Goal: Information Seeking & Learning: Check status

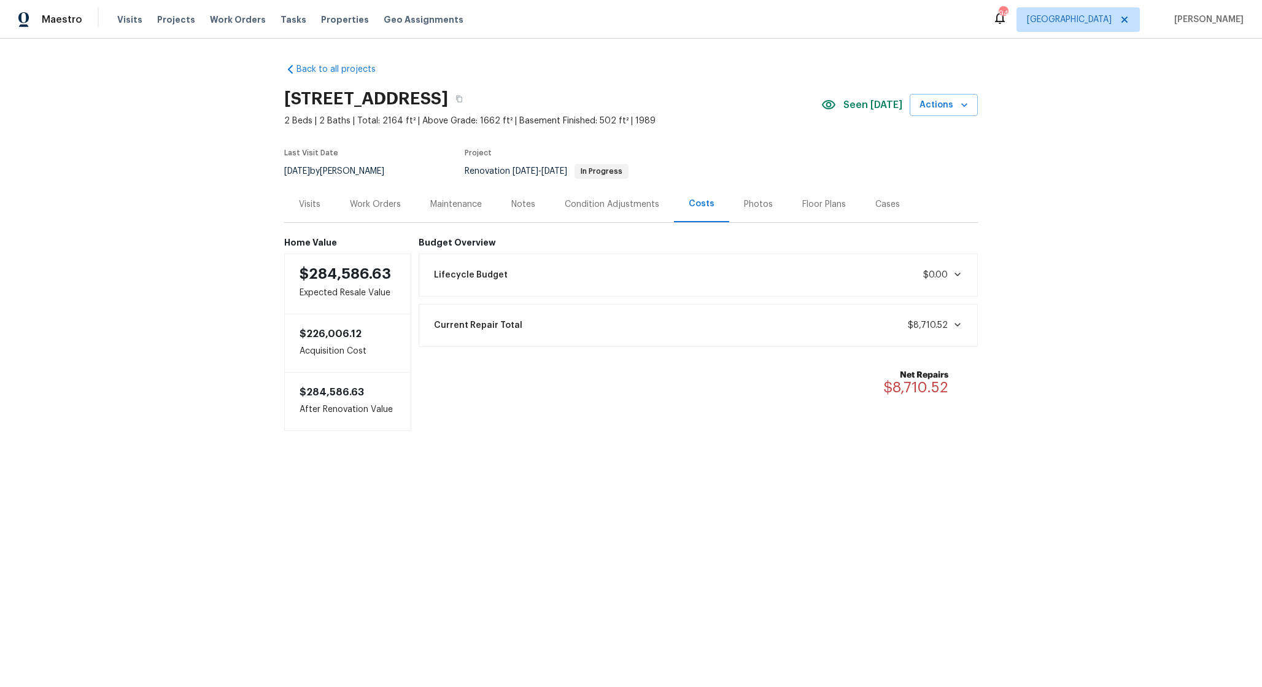
click at [667, 281] on div "Lifecycle Budget $0.00" at bounding box center [699, 275] width 544 height 27
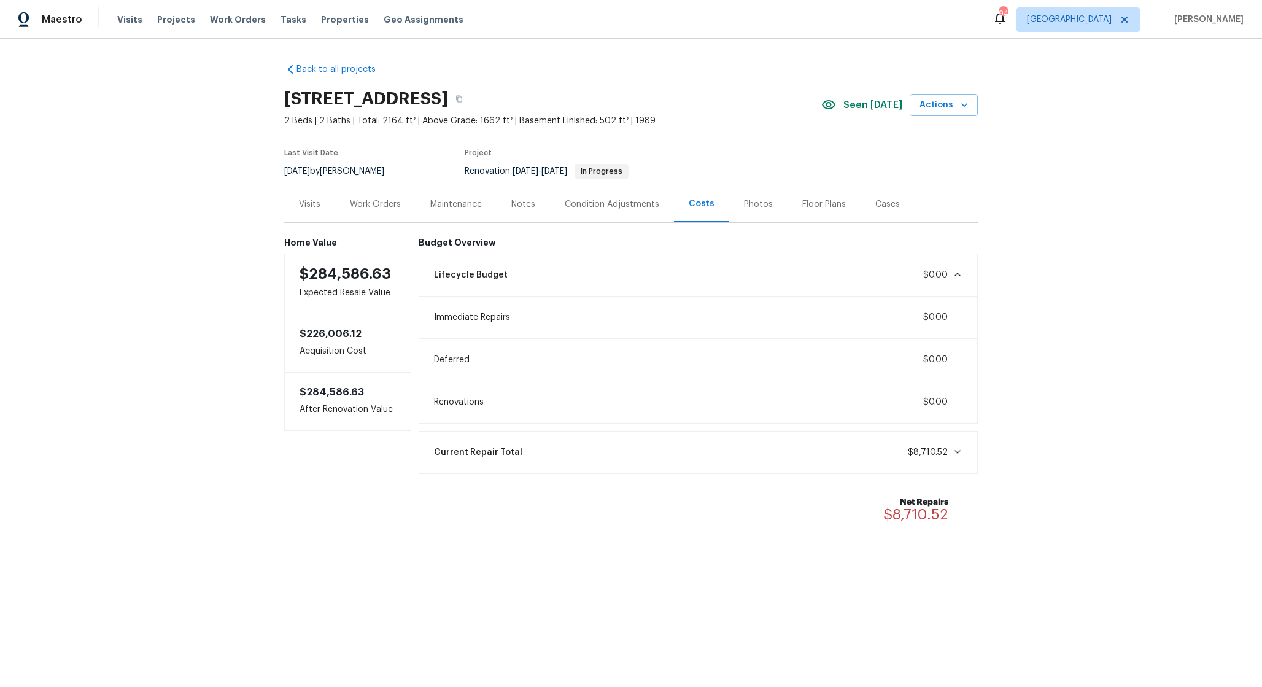
click at [667, 274] on div "Lifecycle Budget $0.00" at bounding box center [699, 275] width 544 height 27
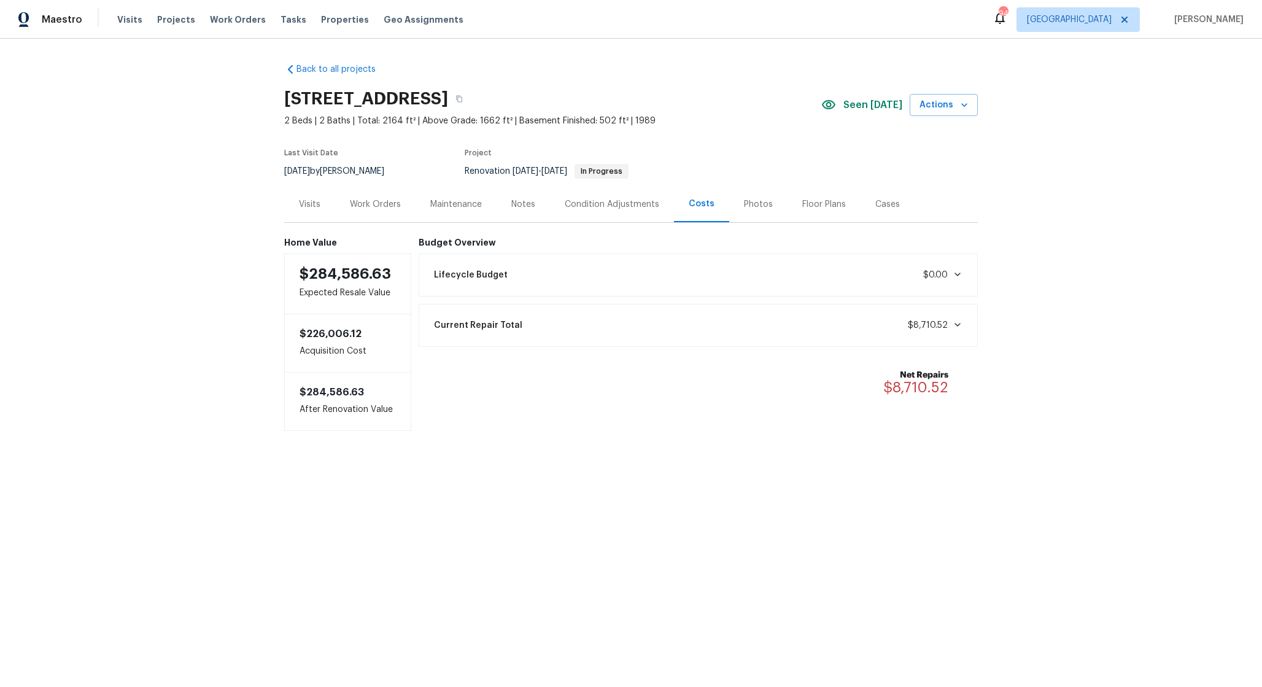
click at [597, 333] on div "Current Repair Total $8,710.52" at bounding box center [699, 325] width 544 height 27
click at [605, 215] on div "Condition Adjustments" at bounding box center [612, 204] width 124 height 36
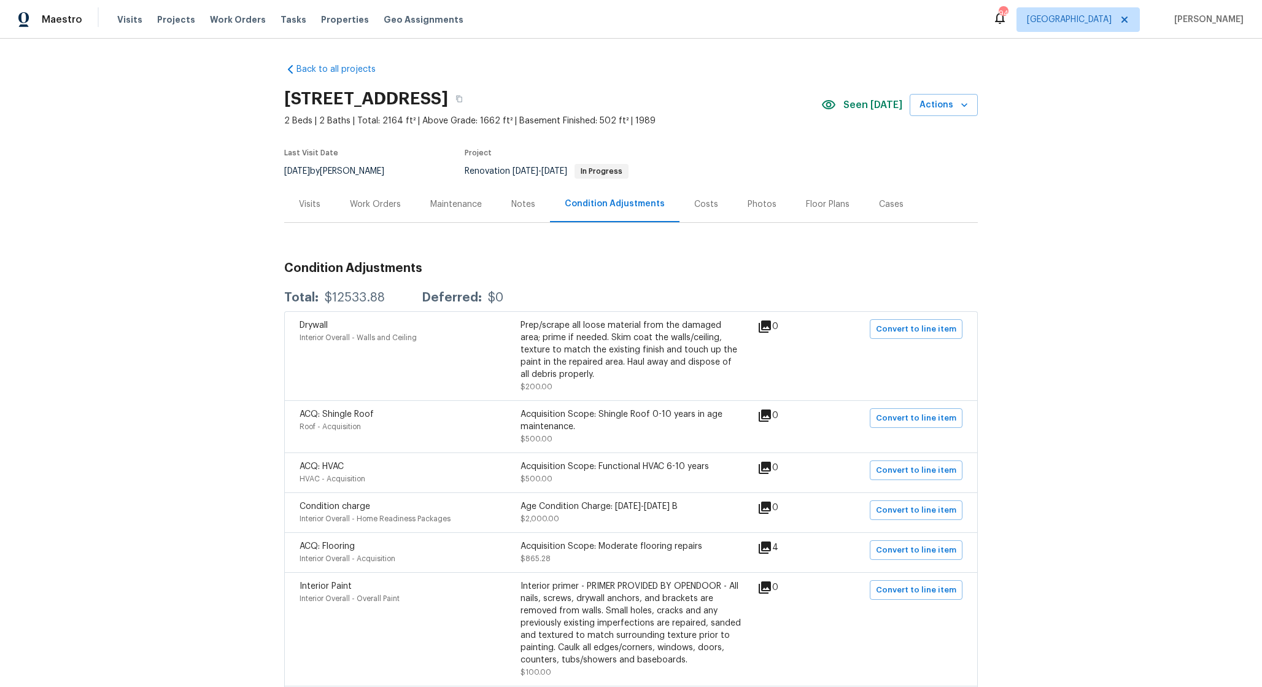
click at [686, 204] on div "Costs" at bounding box center [706, 204] width 53 height 36
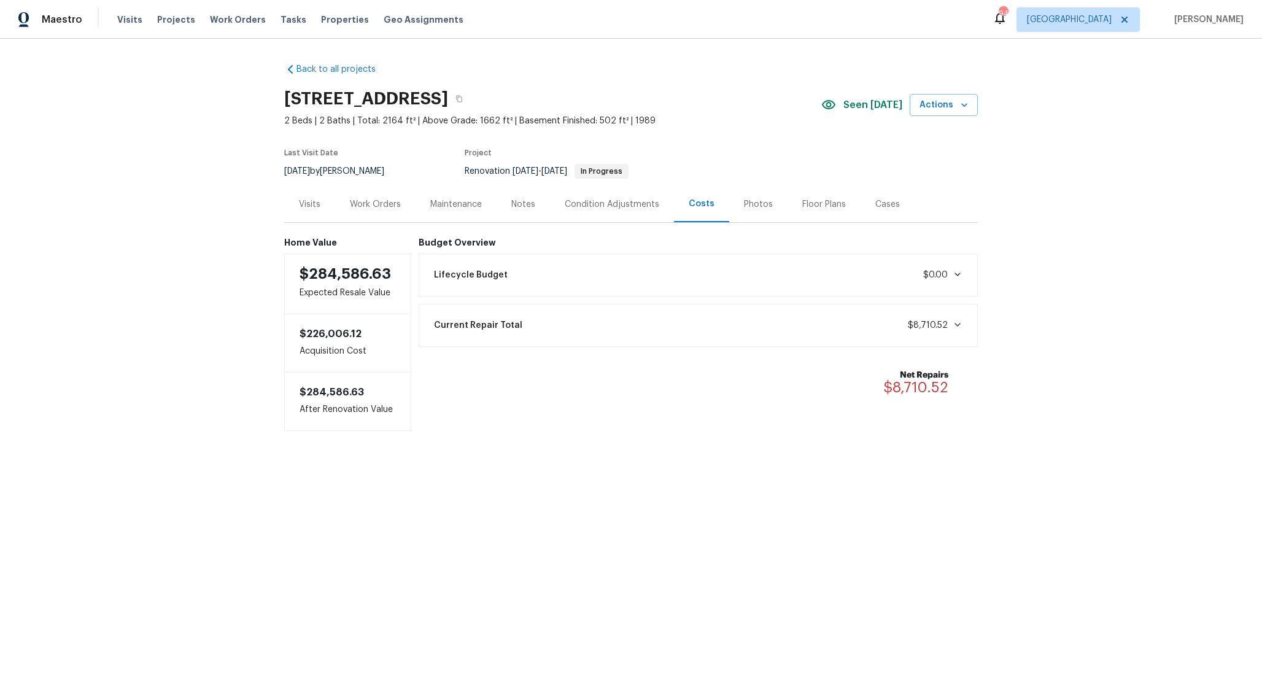
click at [766, 347] on div "Budget Overview Lifecycle Budget $0.00 Current Repair Total $8,710.52 Net Repai…" at bounding box center [699, 334] width 560 height 193
click at [758, 337] on div "Current Repair Total $8,710.52" at bounding box center [699, 325] width 544 height 27
click at [581, 212] on div "Condition Adjustments" at bounding box center [612, 204] width 124 height 36
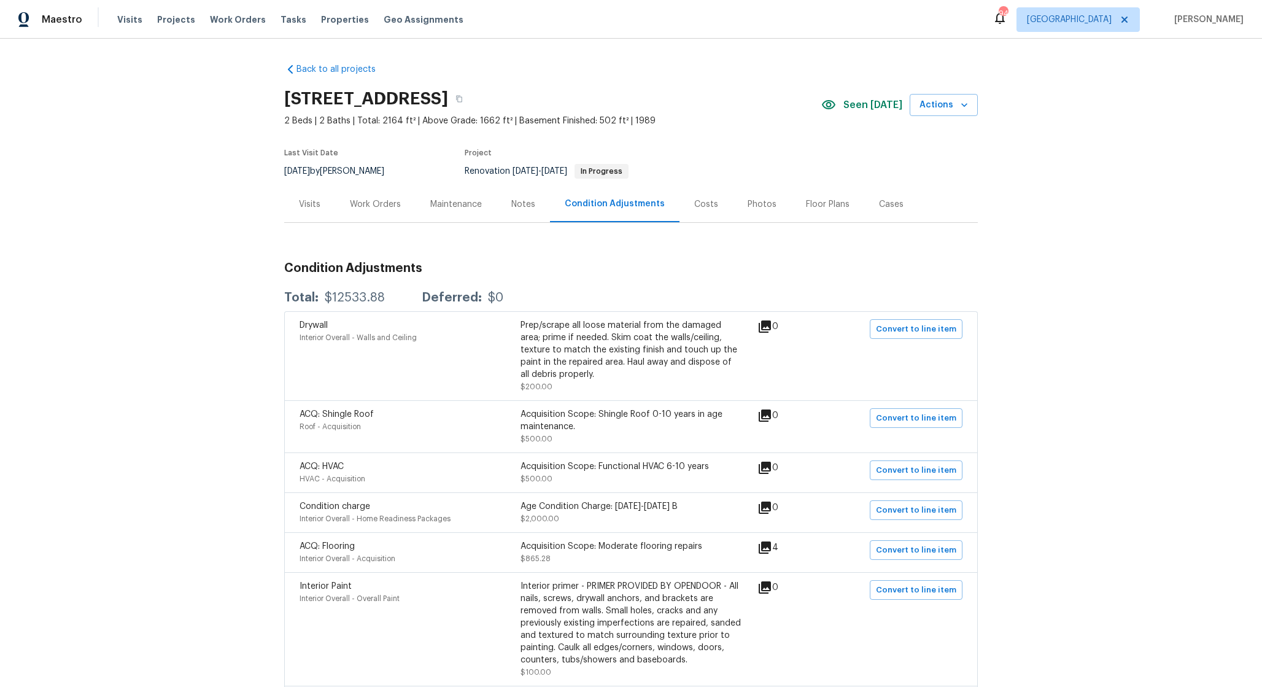
click at [346, 295] on div "$12533.88" at bounding box center [355, 298] width 60 height 12
click at [515, 258] on div "Condition Adjustments Total: $12533.88 Deferred: $0 Drywall Interior Overall - …" at bounding box center [631, 693] width 694 height 882
click at [358, 289] on div "Total: $12533.88 Deferred: $0" at bounding box center [631, 297] width 694 height 27
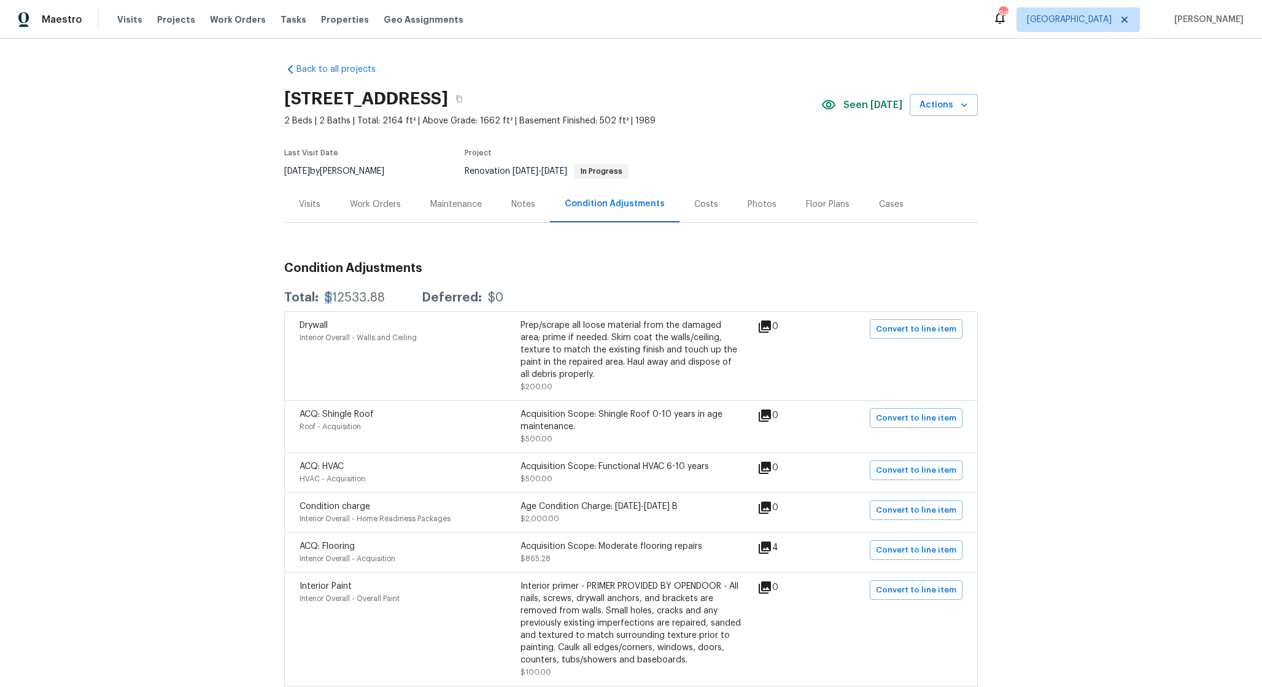
click at [325, 298] on div "$12533.88" at bounding box center [355, 298] width 60 height 12
click at [704, 208] on div "Costs" at bounding box center [706, 204] width 24 height 12
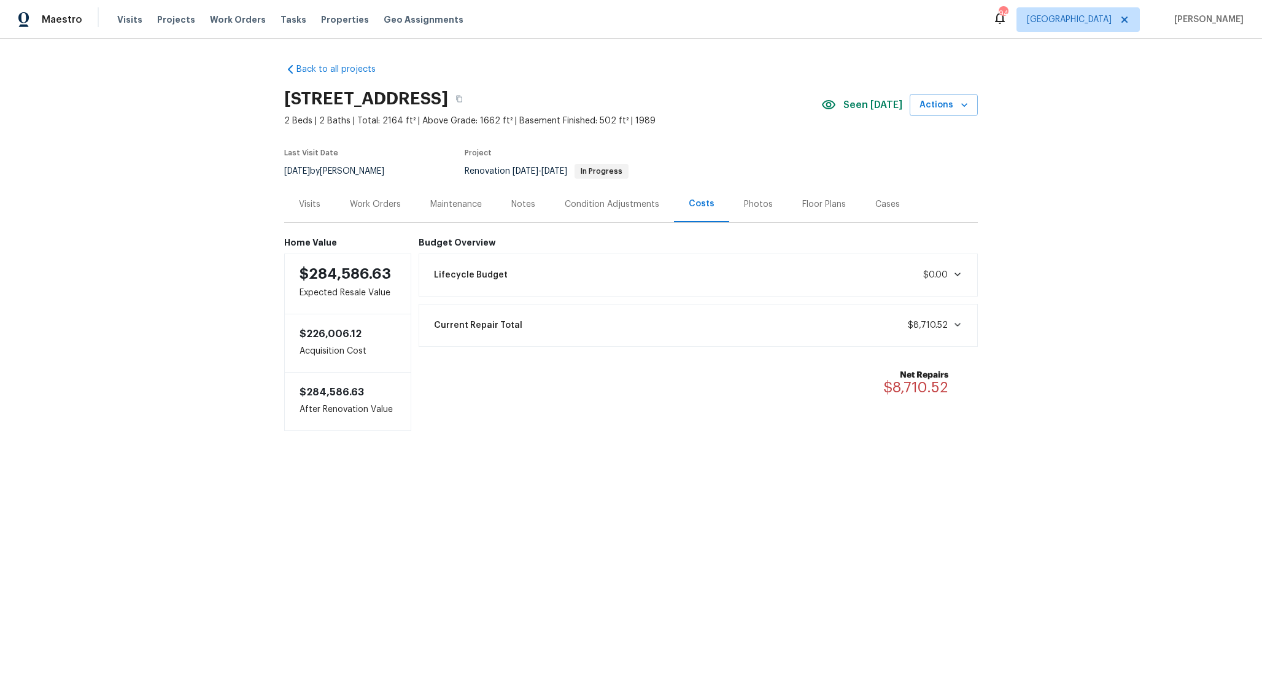
click at [631, 262] on div "Lifecycle Budget $0.00" at bounding box center [699, 275] width 544 height 27
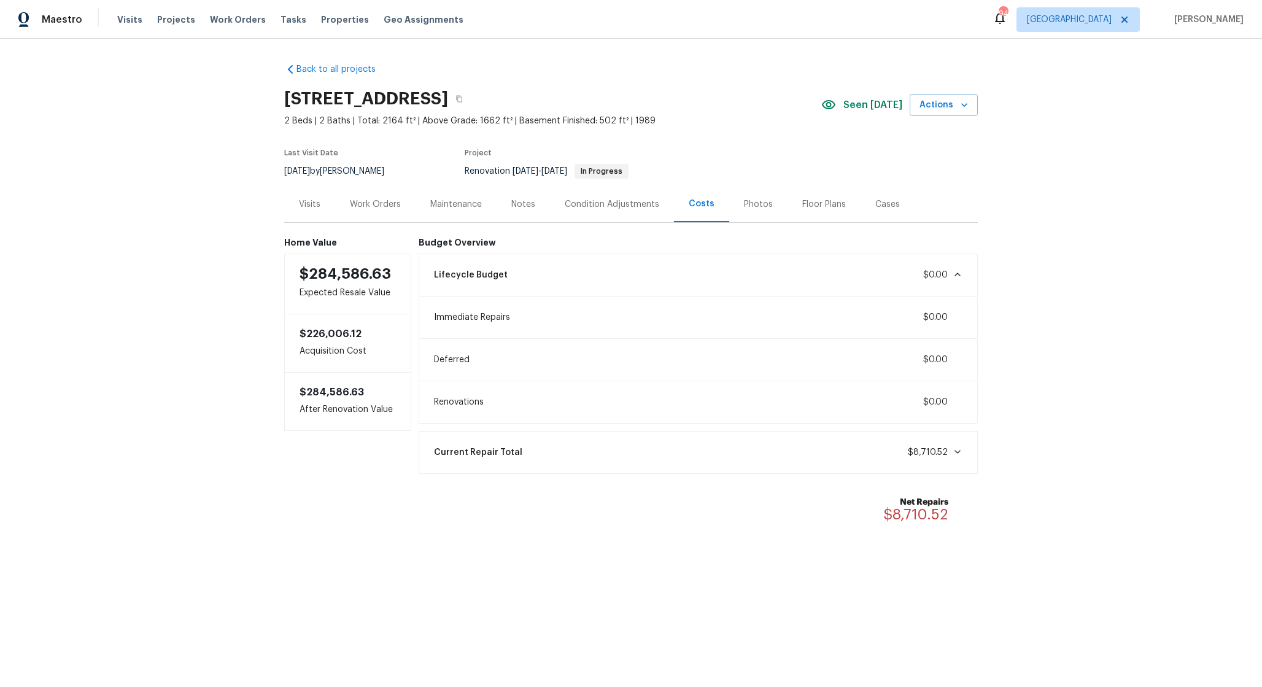
click at [607, 433] on div "Current Repair Total $8,710.52" at bounding box center [699, 452] width 560 height 43
click at [608, 442] on div "Current Repair Total $8,710.52" at bounding box center [699, 452] width 544 height 27
drag, startPoint x: 914, startPoint y: 495, endPoint x: 935, endPoint y: 495, distance: 21.5
click at [935, 495] on span "$8,710.52" at bounding box center [928, 495] width 40 height 9
copy span "8,710"
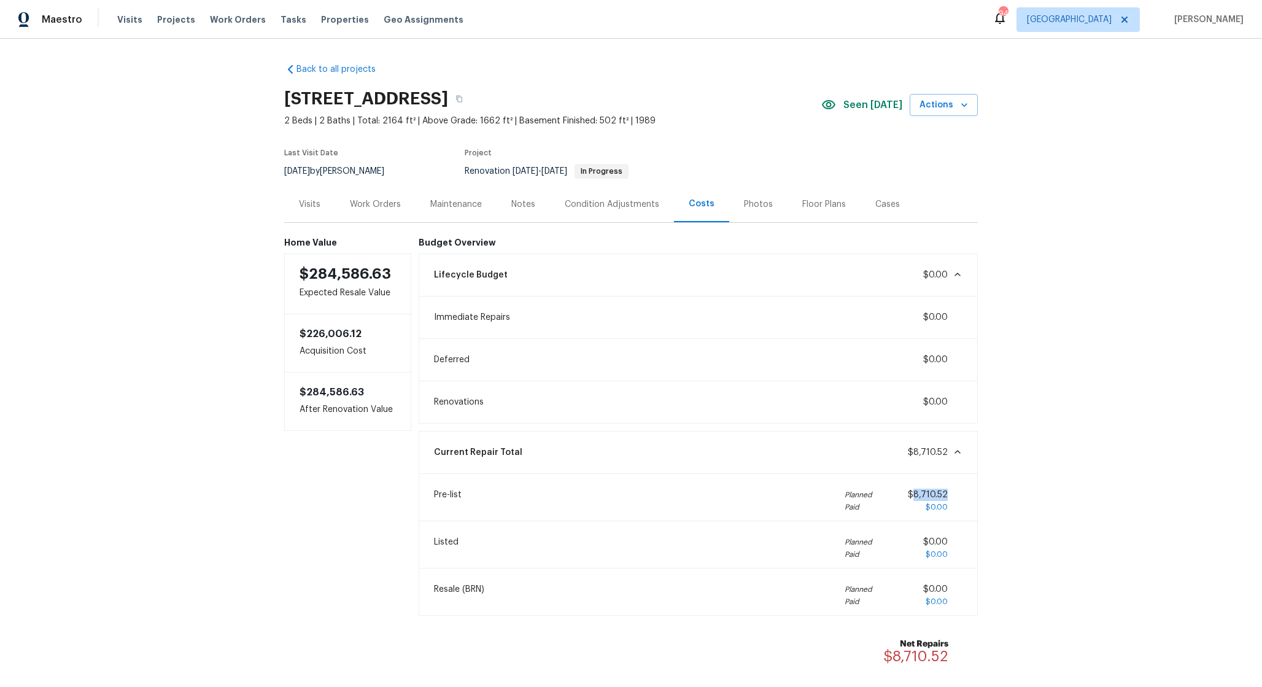
drag, startPoint x: 952, startPoint y: 496, endPoint x: 915, endPoint y: 496, distance: 36.2
click at [915, 496] on div "$8,710.52 $0.00" at bounding box center [935, 501] width 55 height 25
copy span "8,710.52"
click at [571, 55] on div "Back to all projects 89 Paces Lakes Pt, Dallas, GA 30157 2 Beds | 2 Baths | Tot…" at bounding box center [631, 366] width 694 height 626
click at [181, 19] on span "Projects" at bounding box center [176, 20] width 38 height 12
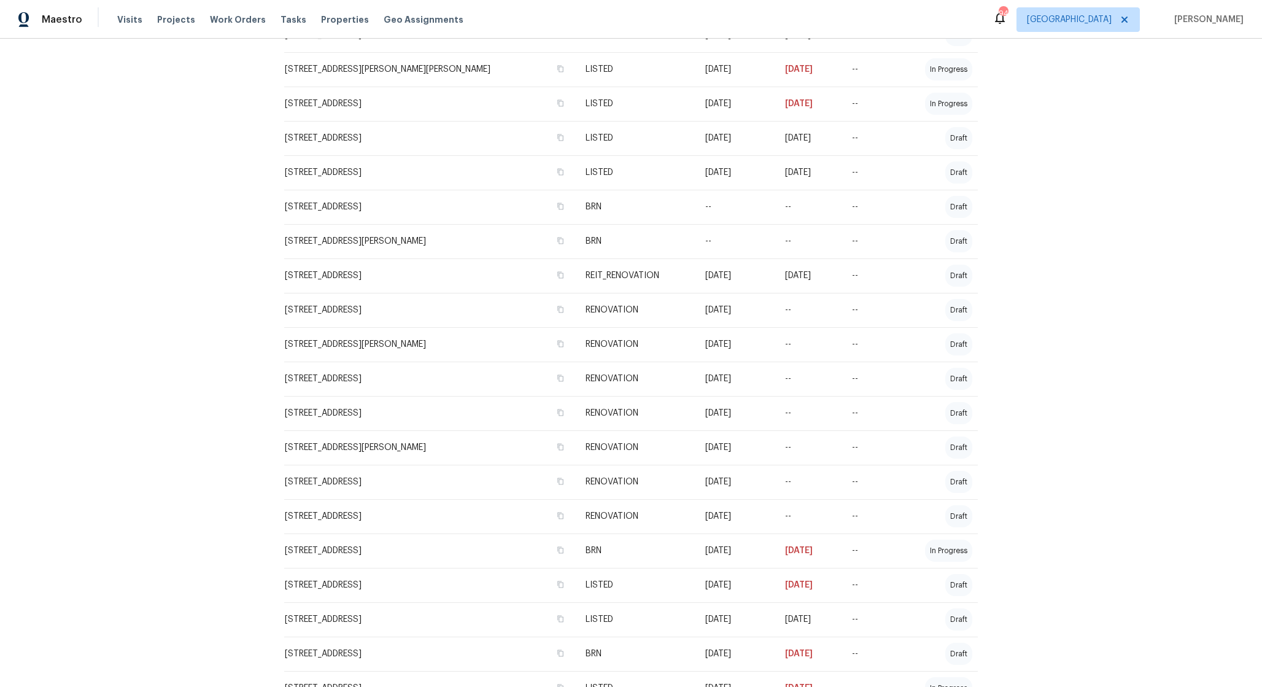
scroll to position [774, 0]
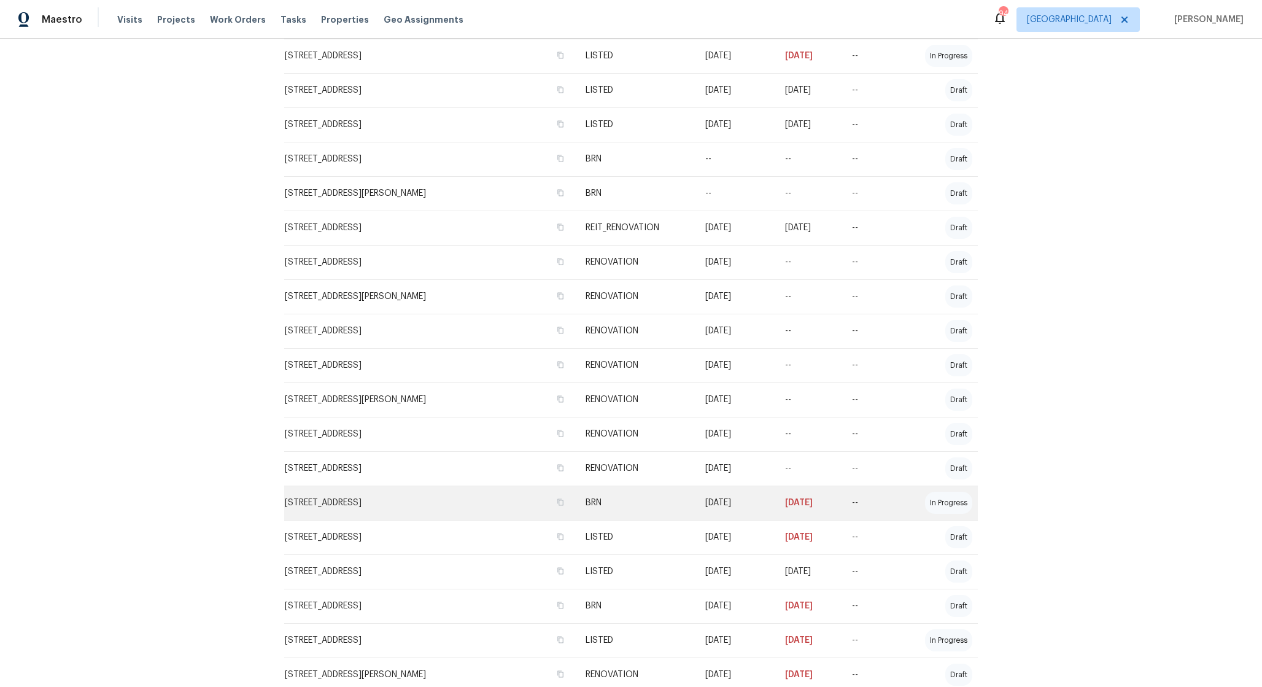
click at [365, 495] on td "[STREET_ADDRESS]" at bounding box center [430, 503] width 292 height 34
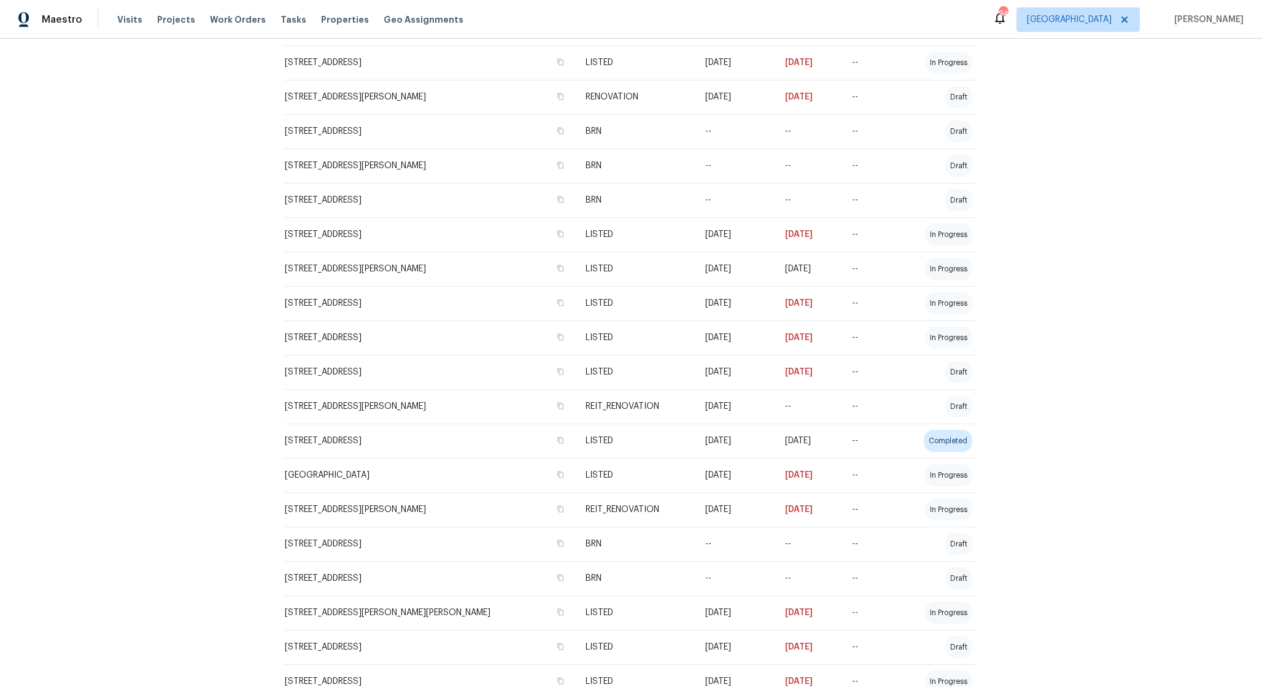
scroll to position [1460, 0]
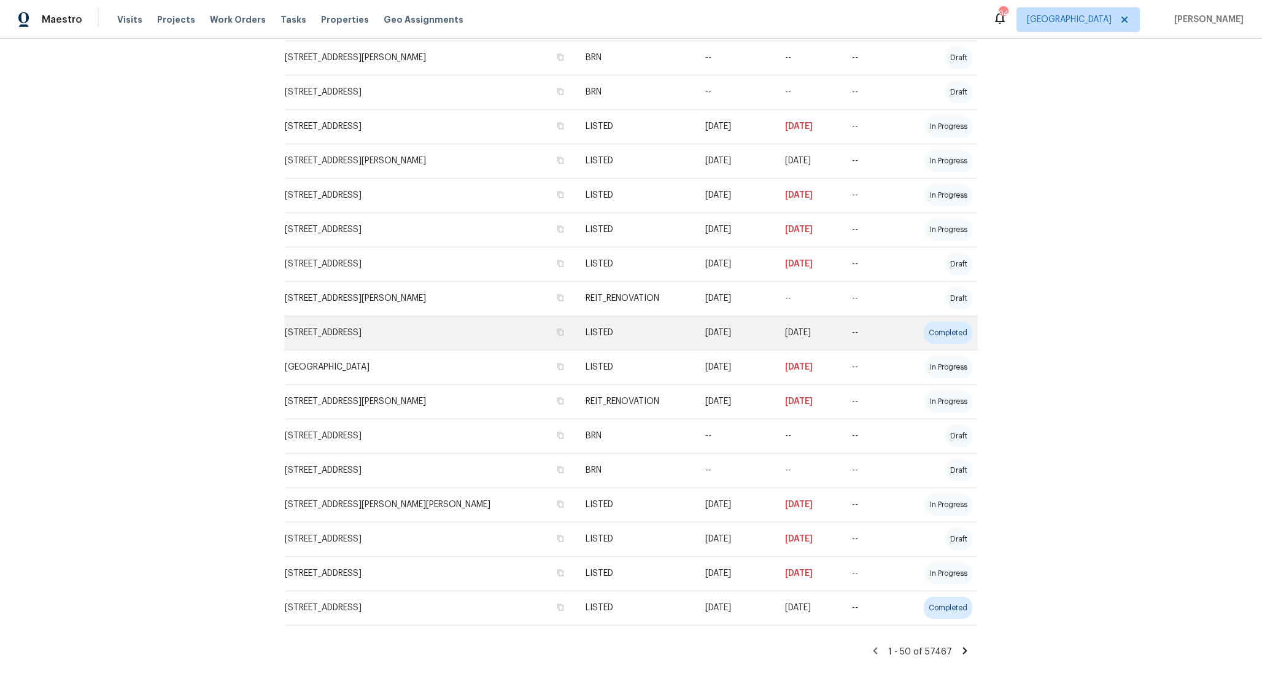
click at [373, 327] on td "5677 Wind Gate Ln, Lithonia, GA 30058" at bounding box center [430, 333] width 292 height 34
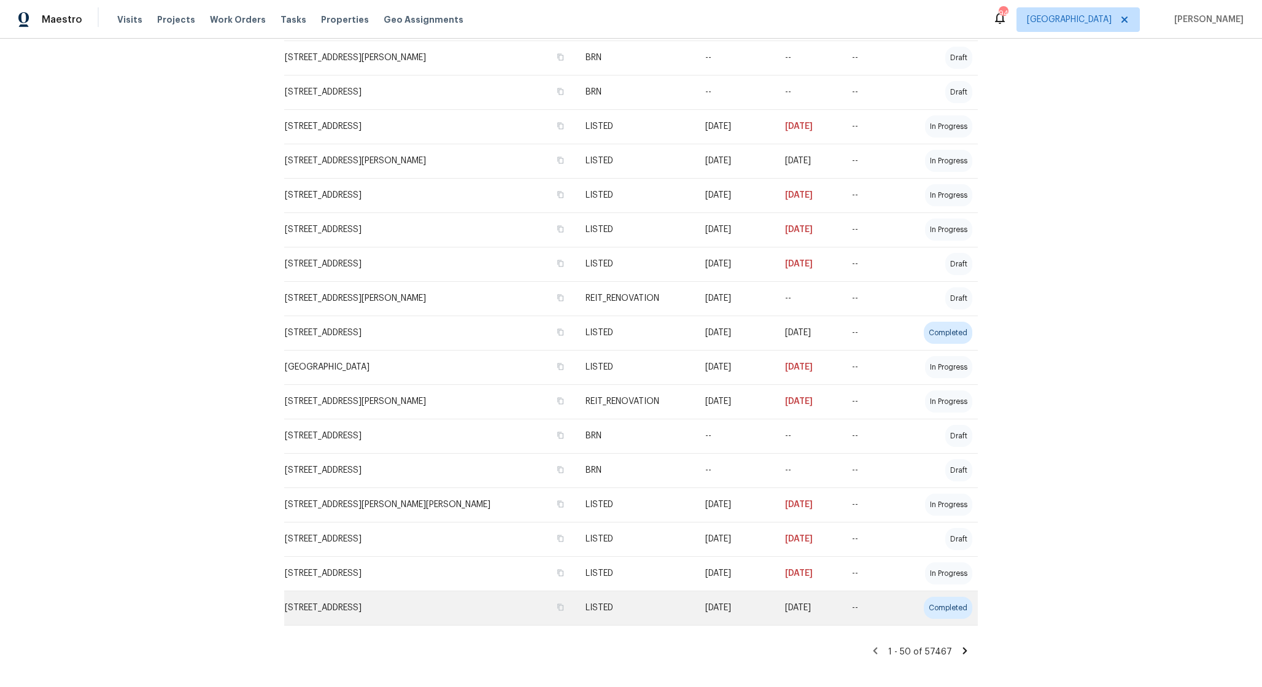
click at [385, 611] on td "7088 Blairs View Dr # 4, Austell, GA 30168" at bounding box center [430, 608] width 292 height 34
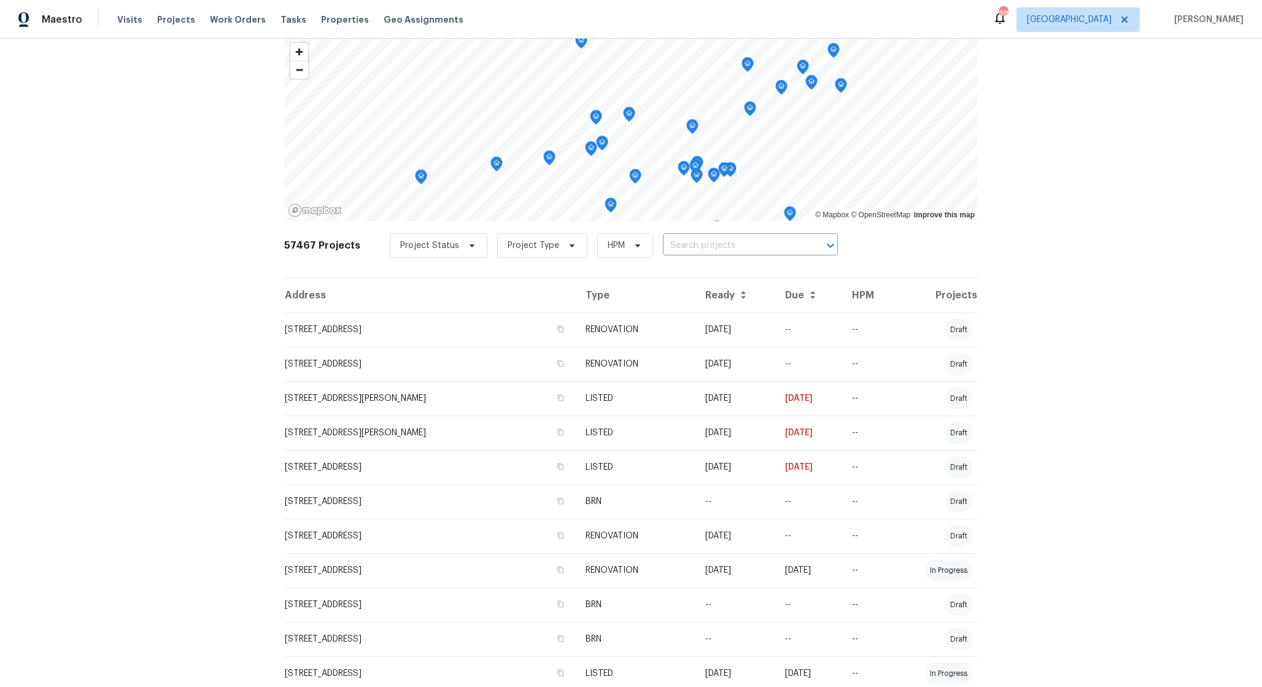
scroll to position [0, 0]
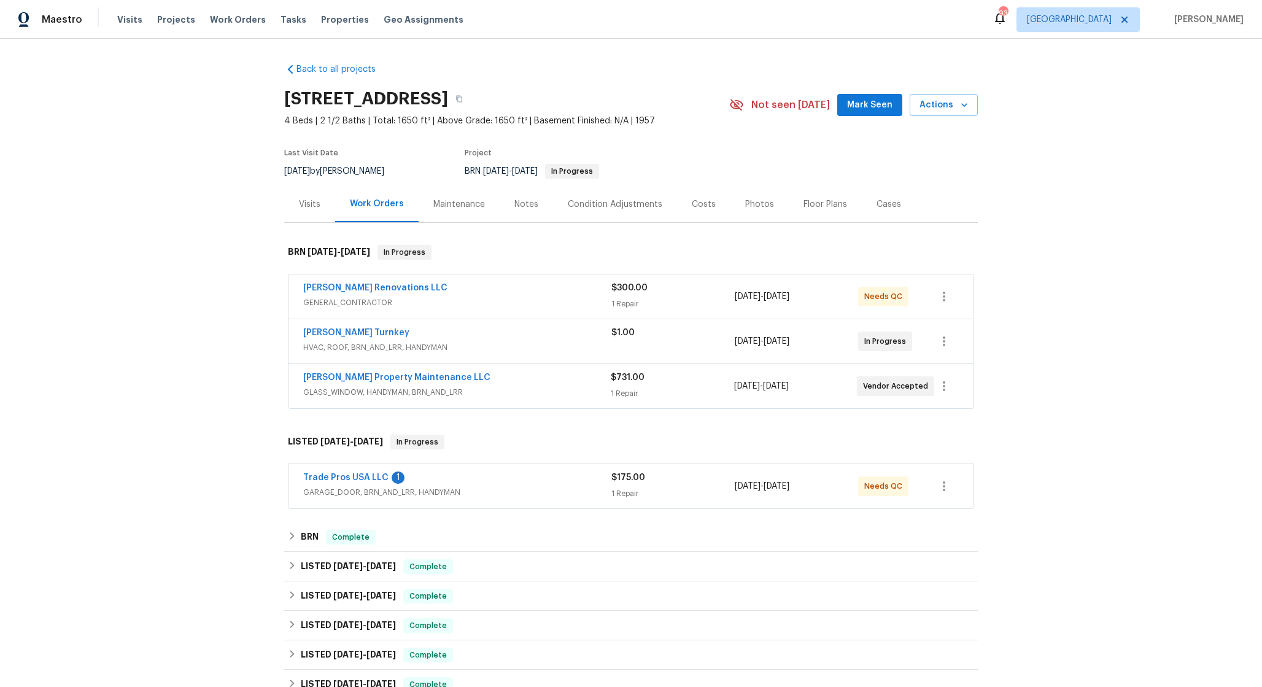
click at [570, 206] on div "Condition Adjustments" at bounding box center [615, 204] width 95 height 12
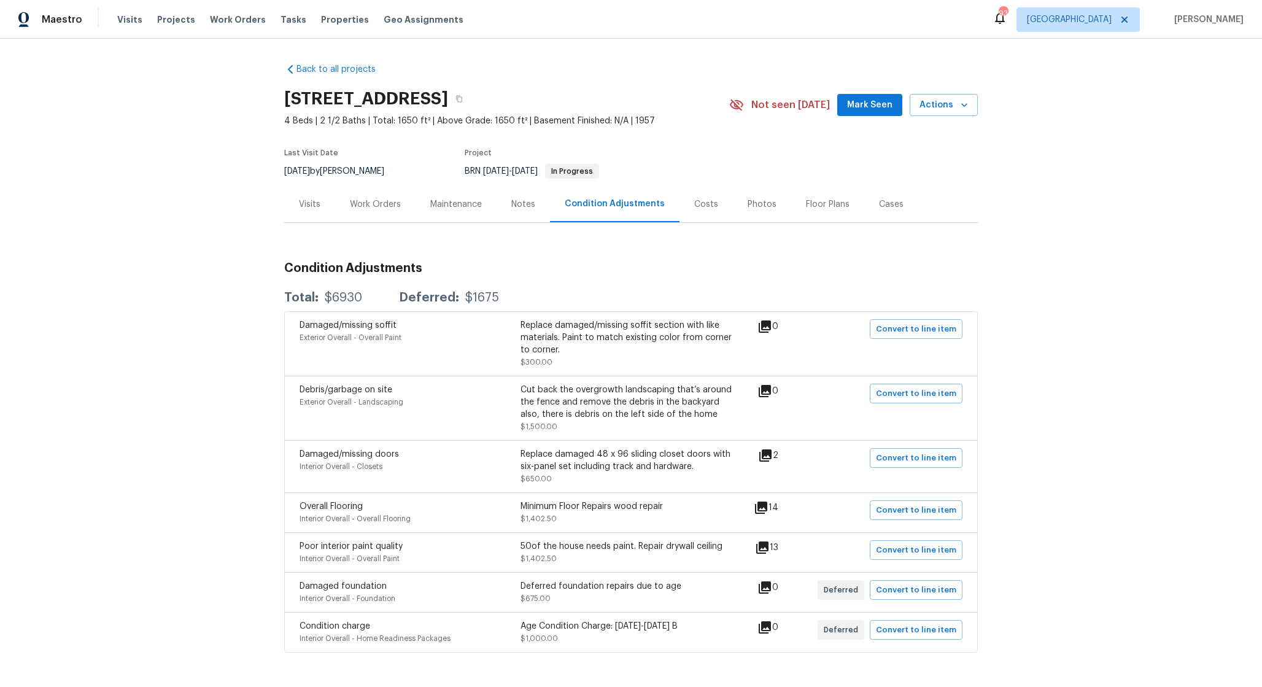
click at [697, 210] on div "Costs" at bounding box center [706, 204] width 53 height 36
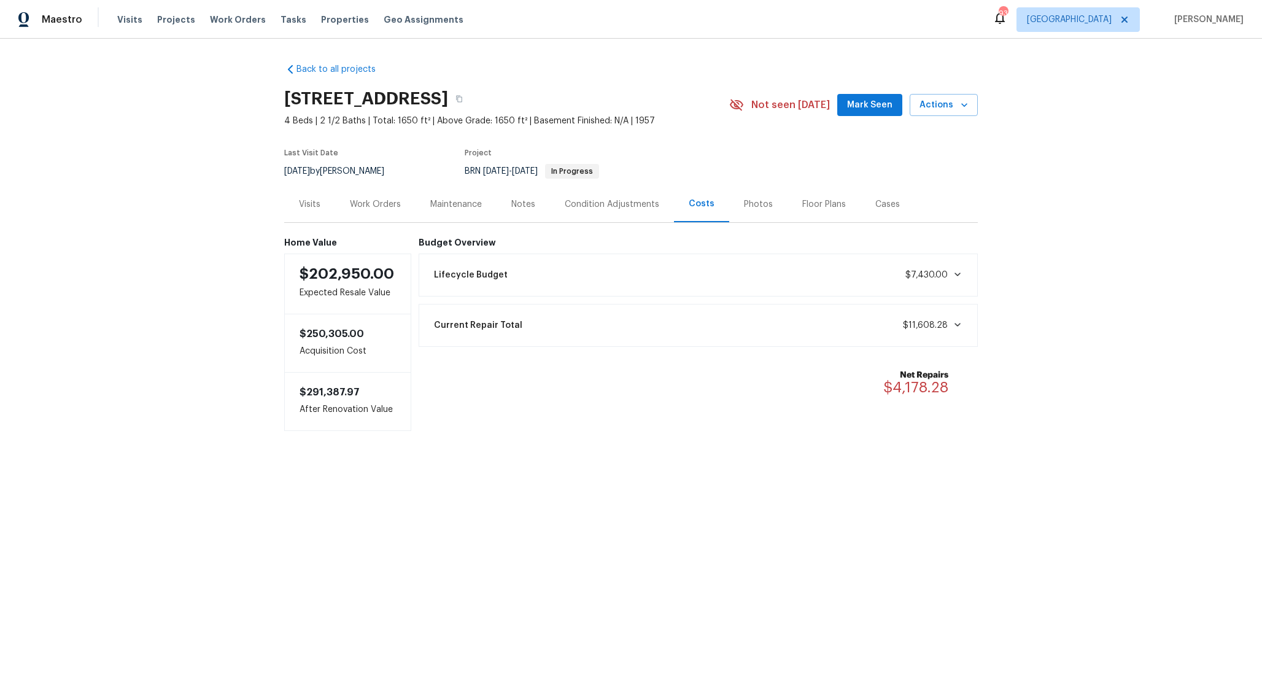
click at [623, 267] on div "Lifecycle Budget $7,430.00" at bounding box center [699, 275] width 544 height 27
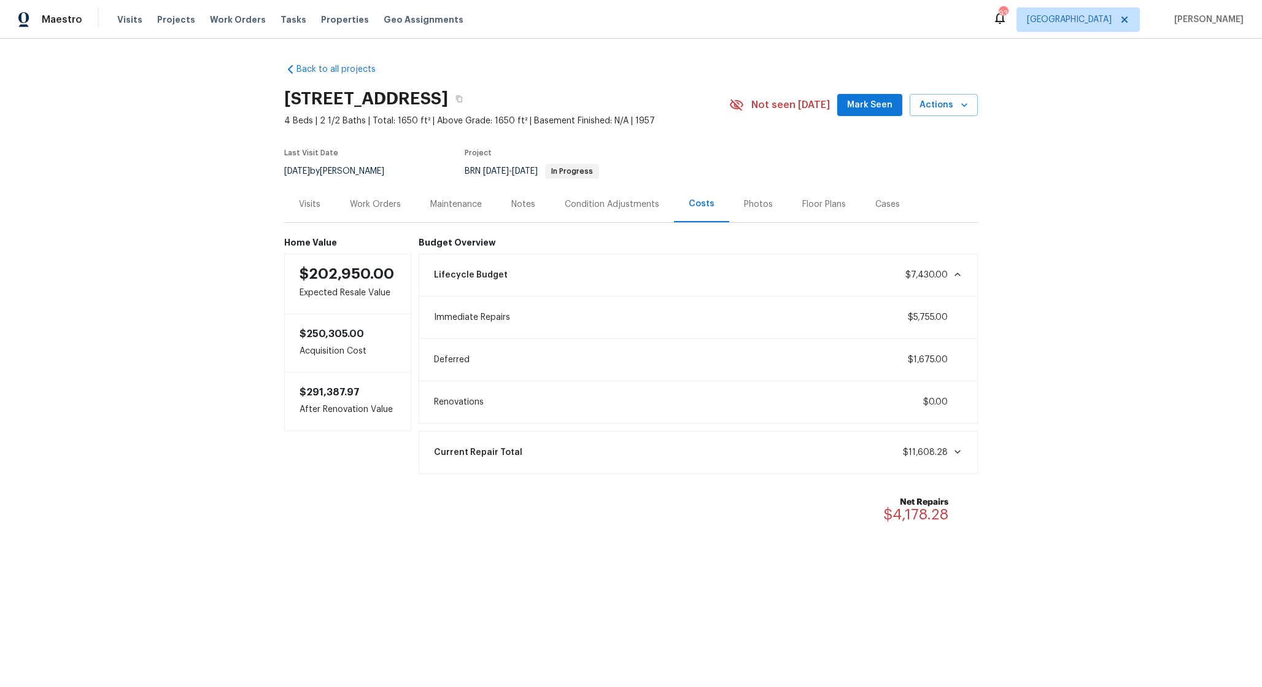
click at [625, 268] on div "Lifecycle Budget $7,430.00" at bounding box center [699, 275] width 544 height 27
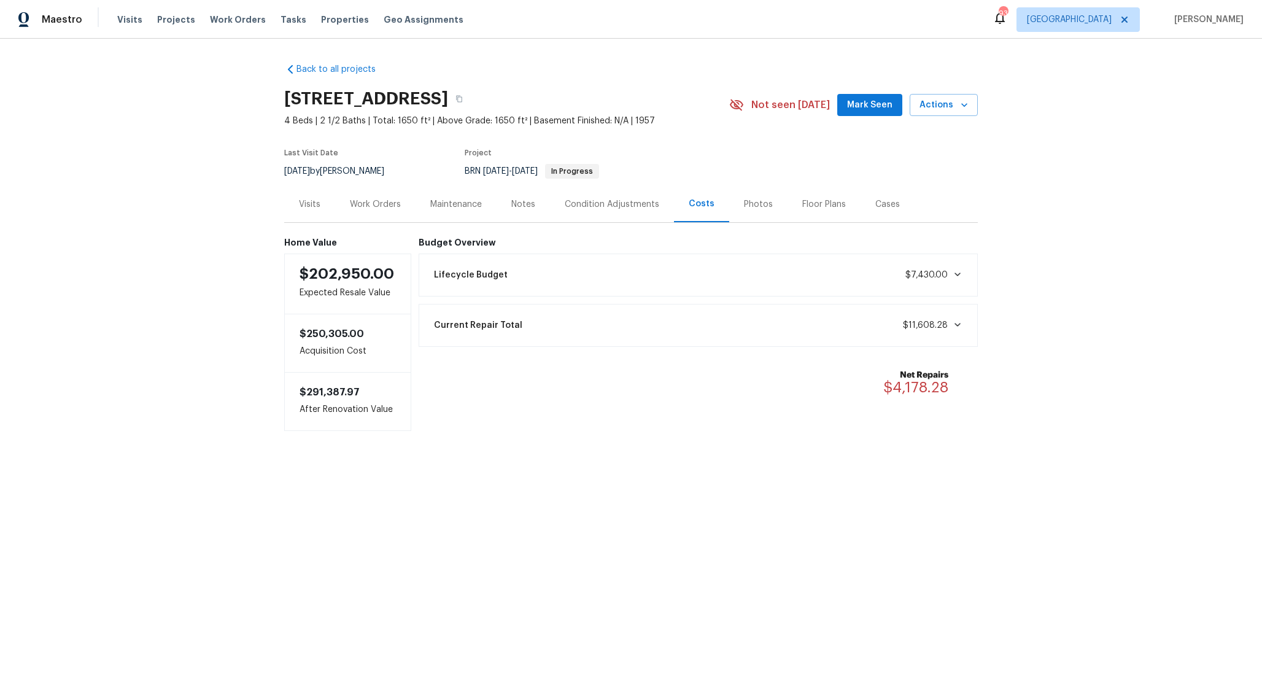
click at [626, 193] on div "Condition Adjustments" at bounding box center [612, 204] width 124 height 36
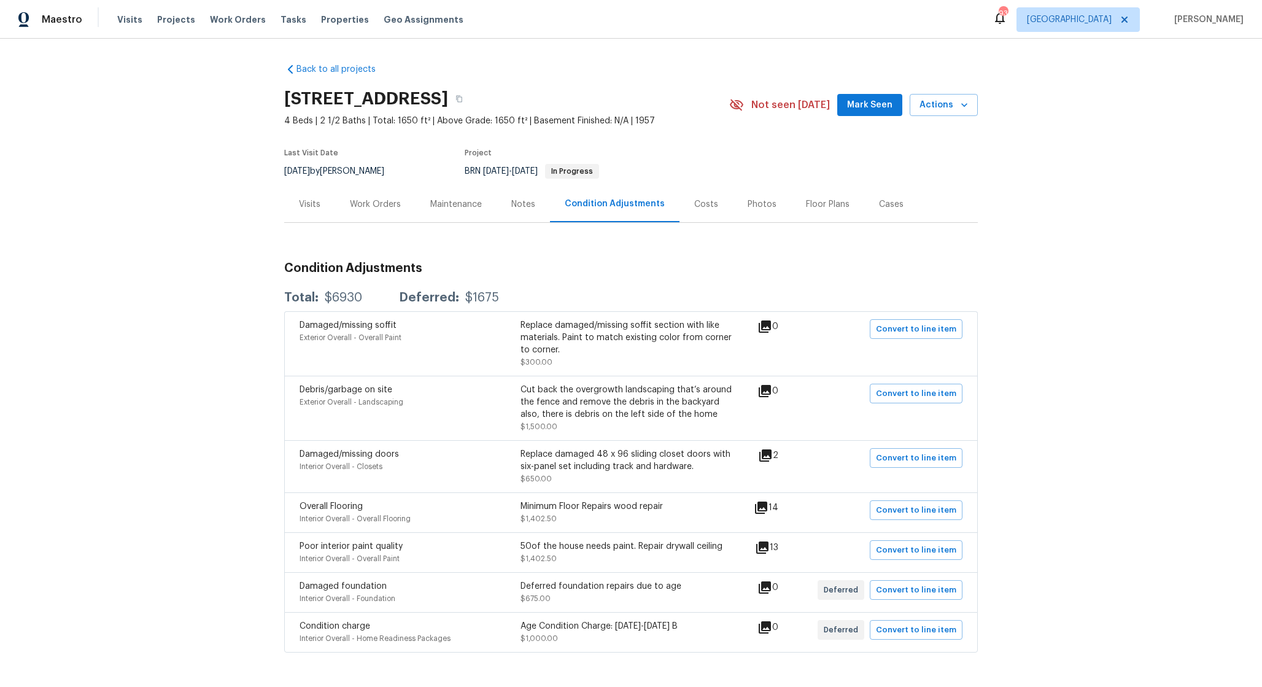
click at [705, 211] on div "Costs" at bounding box center [706, 204] width 53 height 36
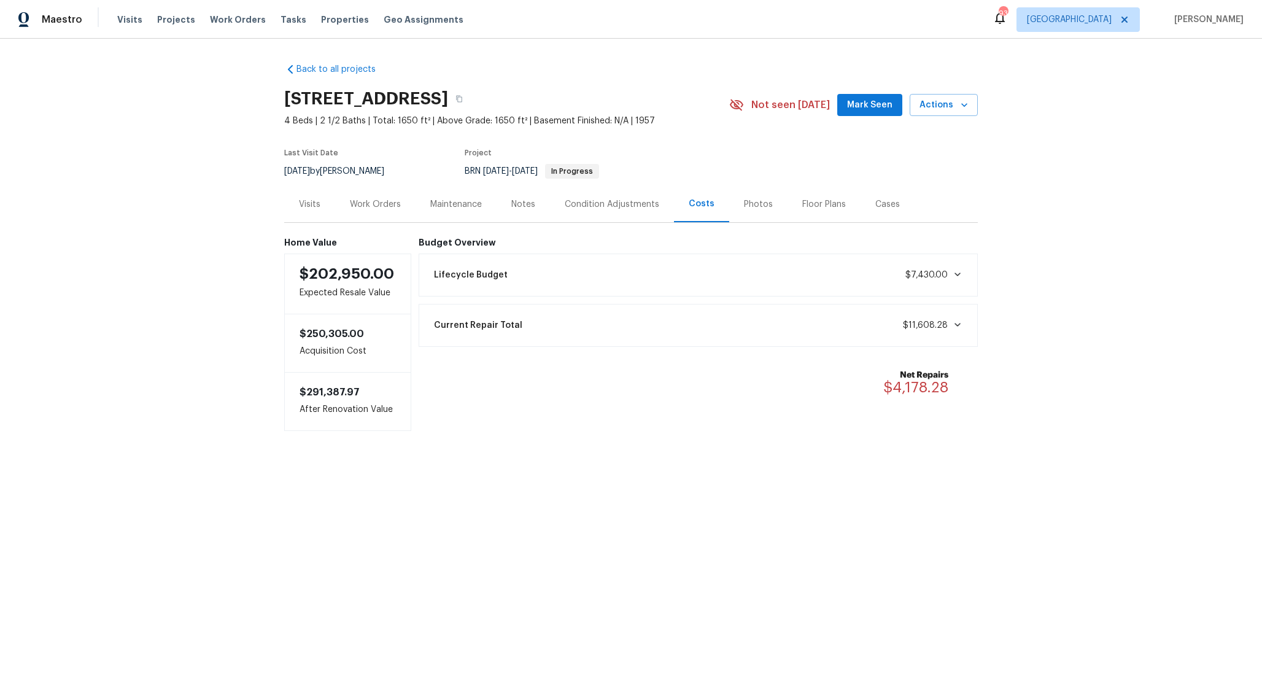
click at [669, 277] on div "Lifecycle Budget $7,430.00" at bounding box center [699, 275] width 544 height 27
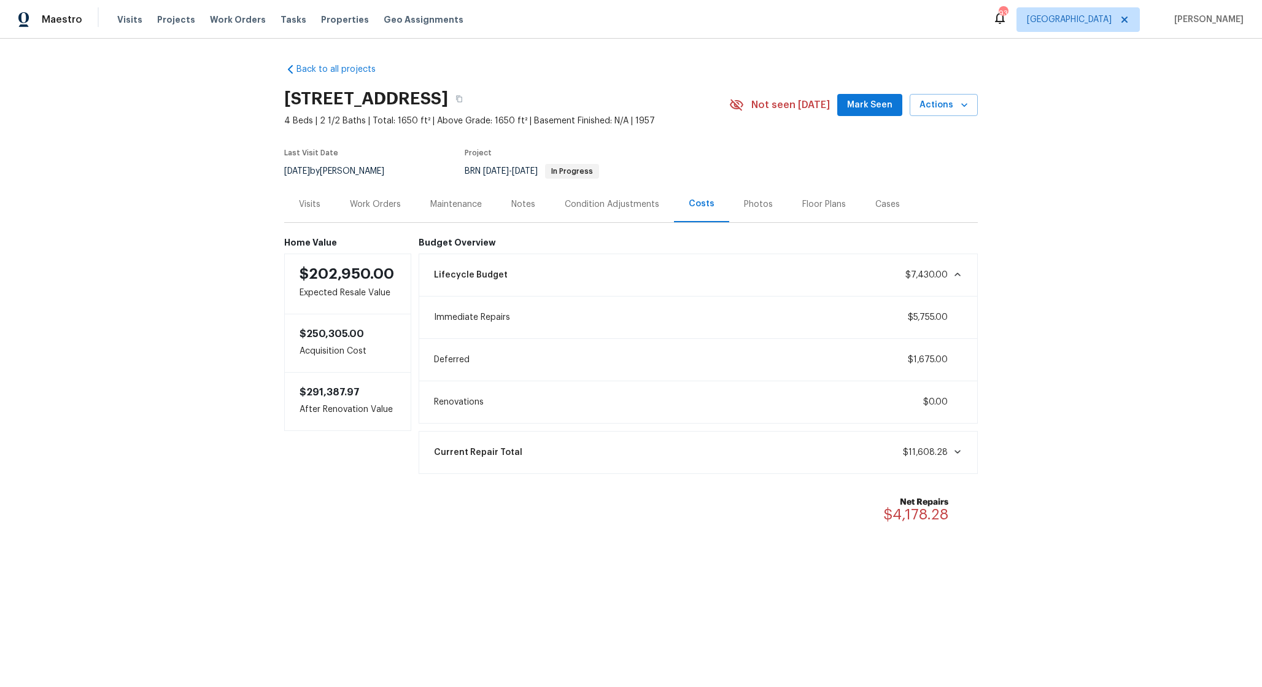
click at [669, 273] on div "Lifecycle Budget $7,430.00" at bounding box center [699, 275] width 544 height 27
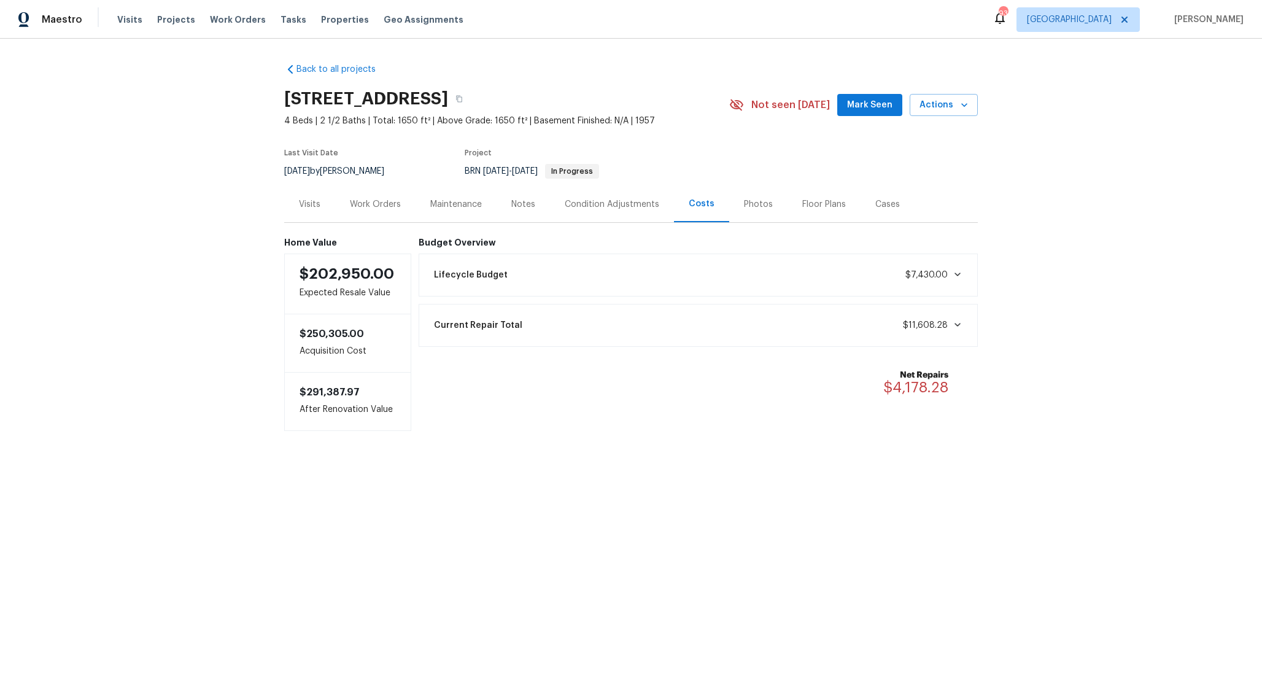
click at [667, 336] on div "Current Repair Total $11,608.28" at bounding box center [699, 325] width 544 height 27
click at [665, 271] on div "Lifecycle Budget $7,430.00" at bounding box center [699, 275] width 544 height 27
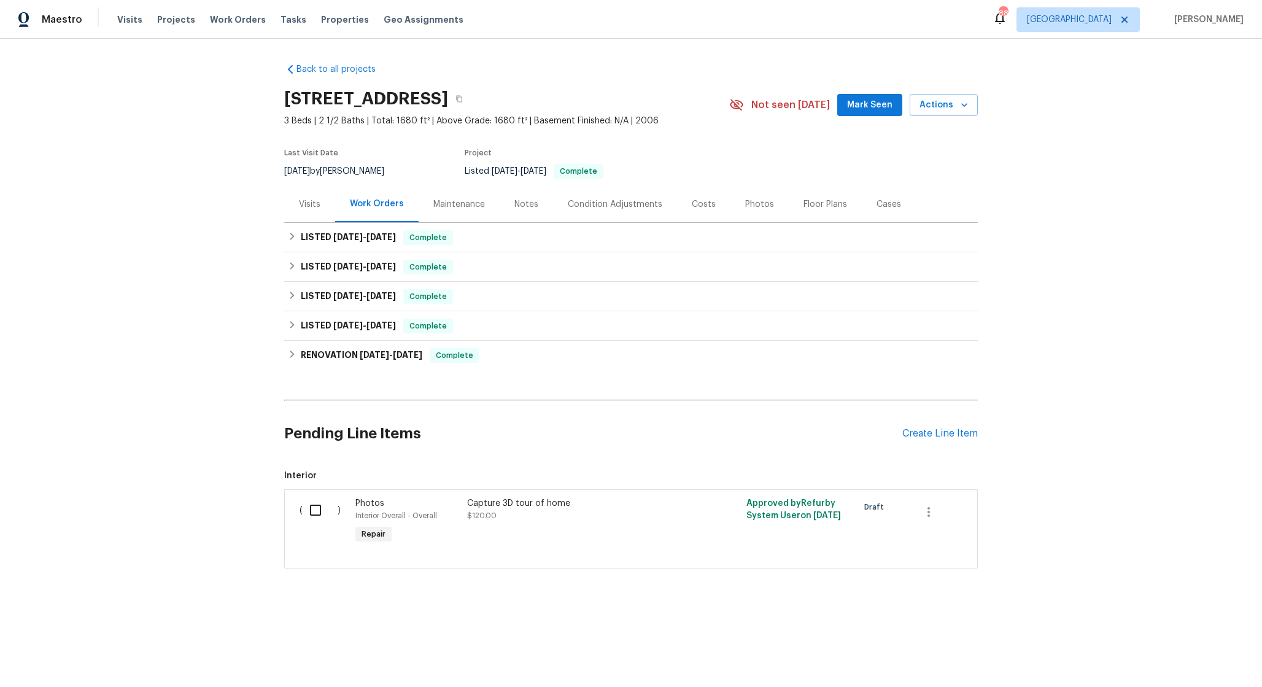
click at [618, 219] on div "Condition Adjustments" at bounding box center [615, 204] width 124 height 36
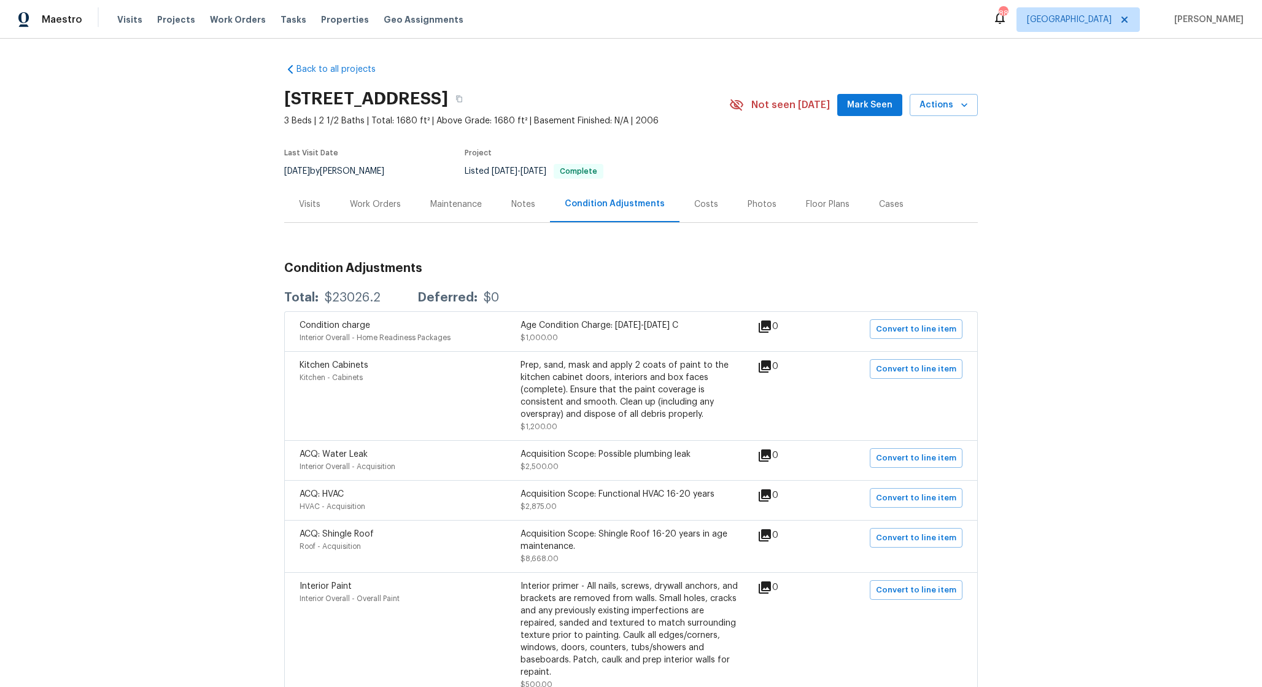
click at [672, 196] on div "Condition Adjustments" at bounding box center [615, 204] width 130 height 36
click at [683, 203] on div "Costs" at bounding box center [706, 204] width 53 height 36
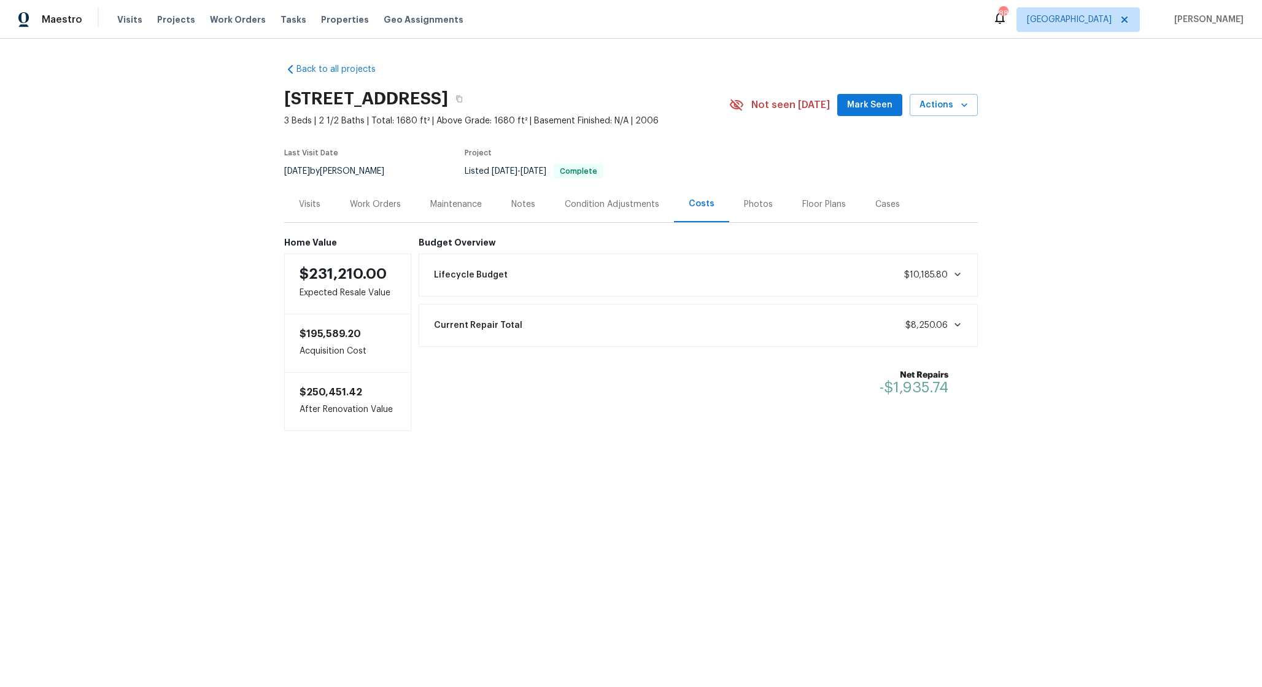
click at [607, 278] on div "Lifecycle Budget $10,185.80" at bounding box center [699, 275] width 544 height 27
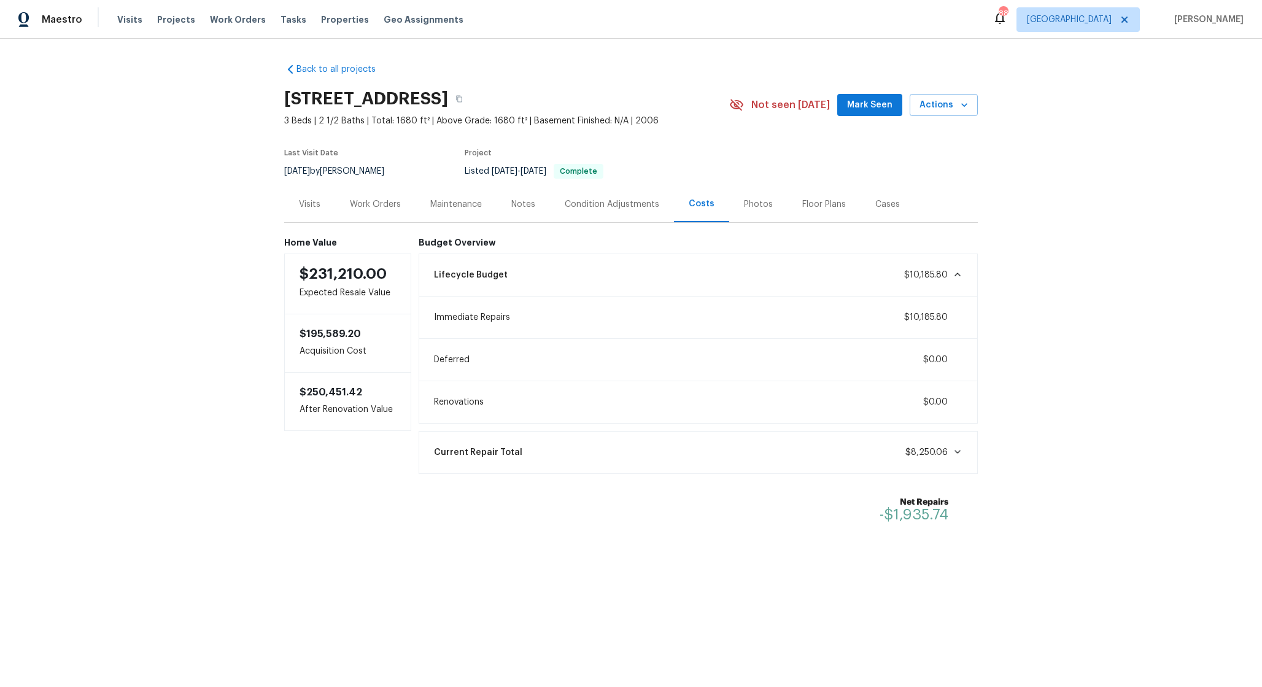
click at [607, 263] on div "Lifecycle Budget $10,185.80" at bounding box center [699, 275] width 544 height 27
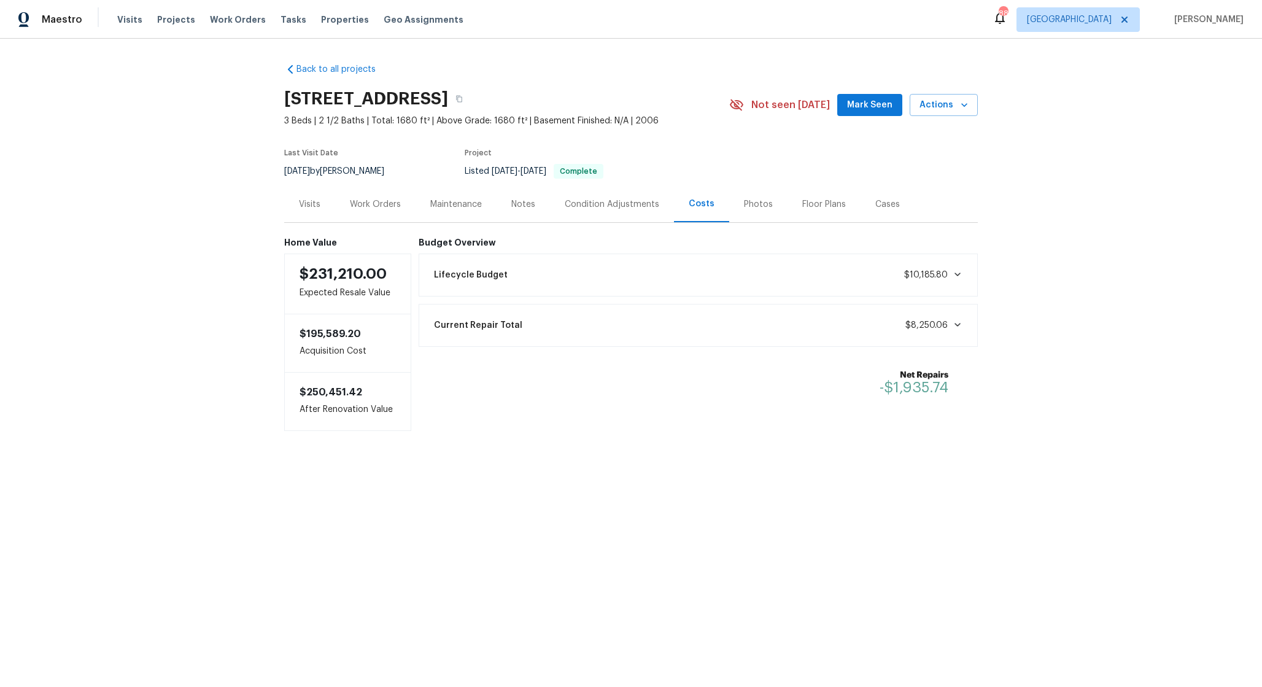
click at [619, 210] on div "Condition Adjustments" at bounding box center [612, 204] width 95 height 12
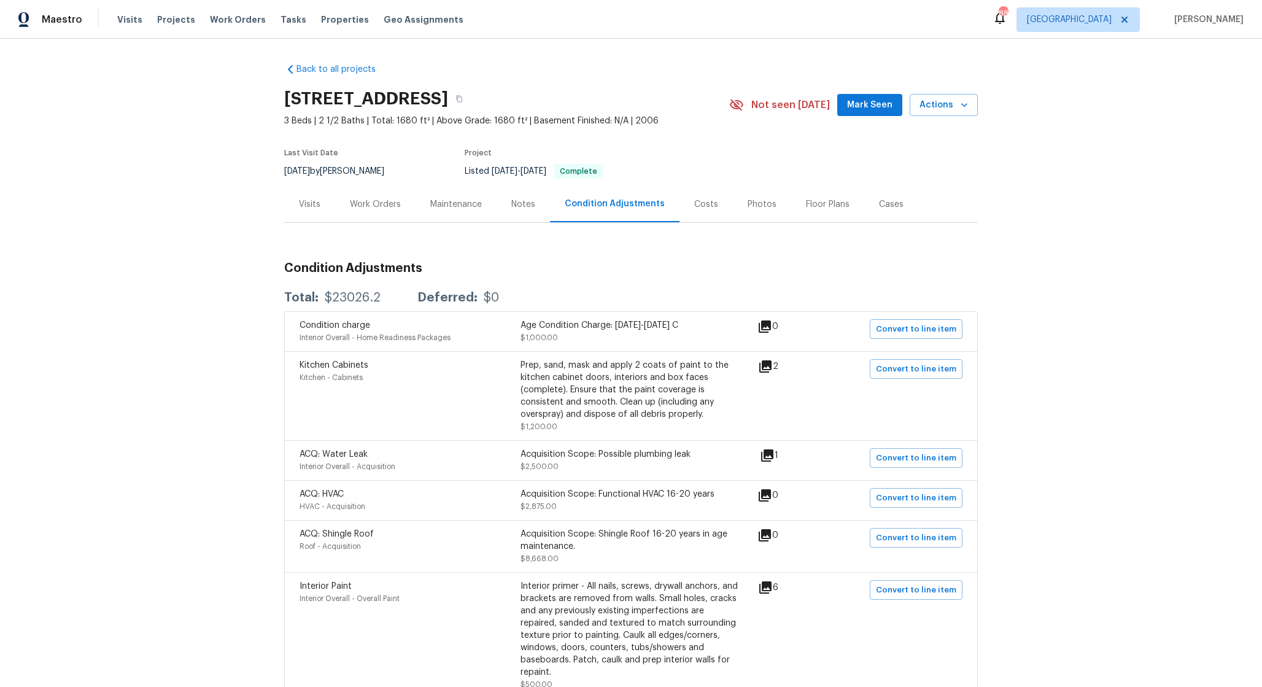
click at [694, 210] on div "Costs" at bounding box center [706, 204] width 24 height 12
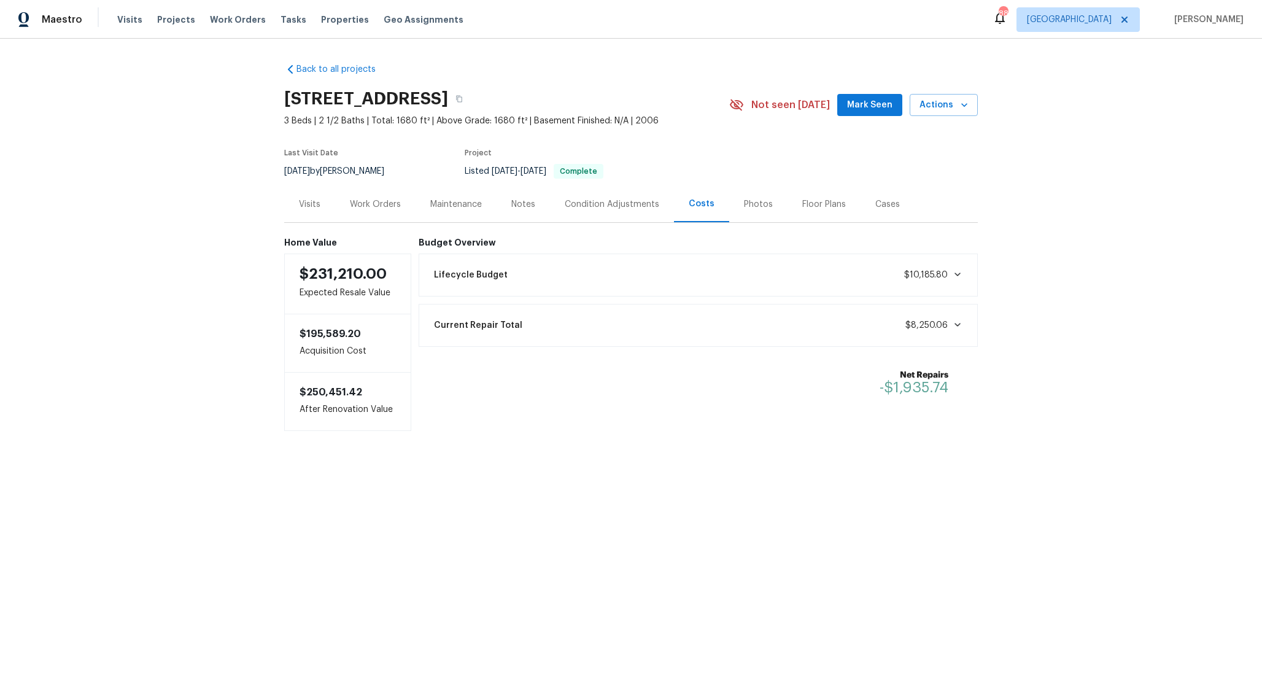
click at [659, 265] on div "Lifecycle Budget $10,185.80" at bounding box center [699, 275] width 544 height 27
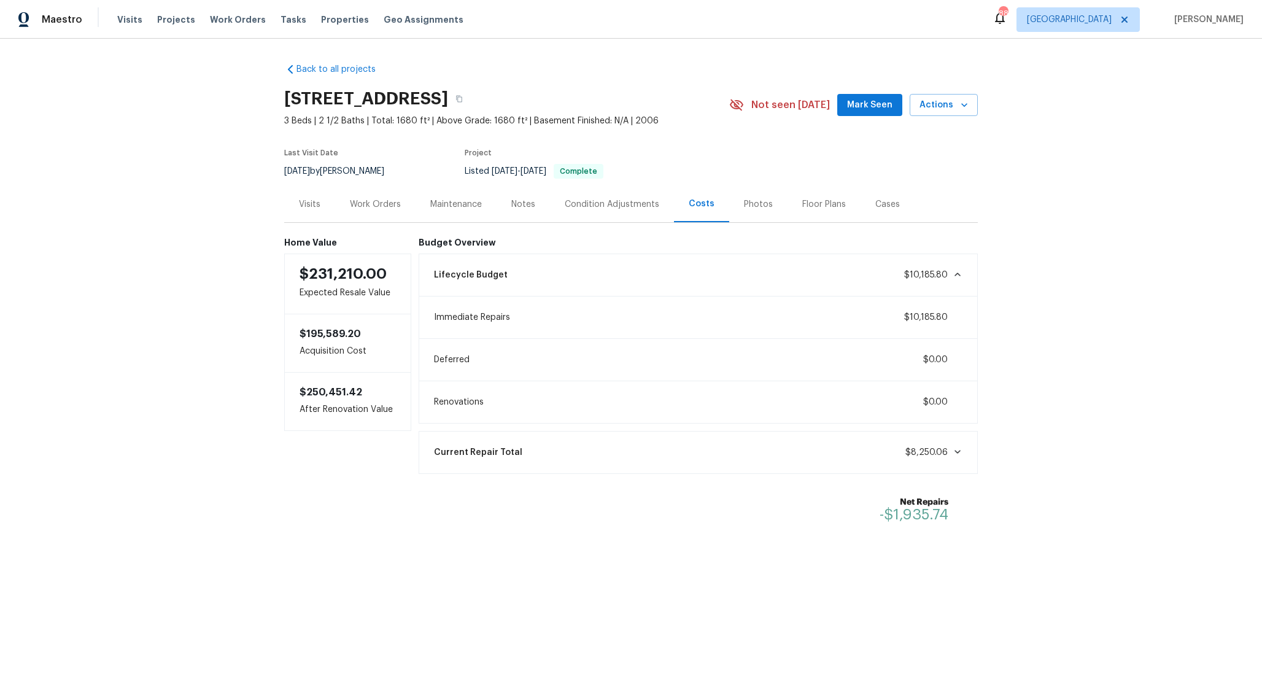
click at [659, 264] on div "Lifecycle Budget $10,185.80" at bounding box center [699, 275] width 544 height 27
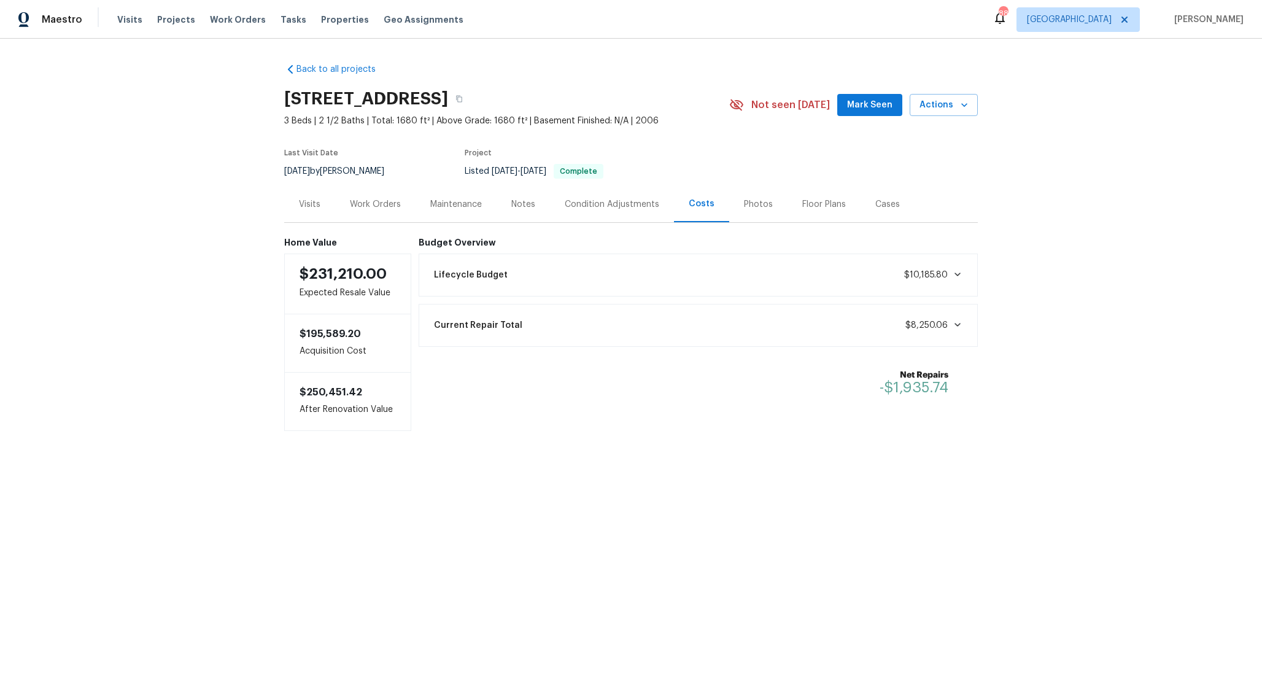
click at [599, 203] on div "Condition Adjustments" at bounding box center [612, 204] width 95 height 12
click at [805, 281] on span "$7,430.00" at bounding box center [934, 275] width 57 height 12
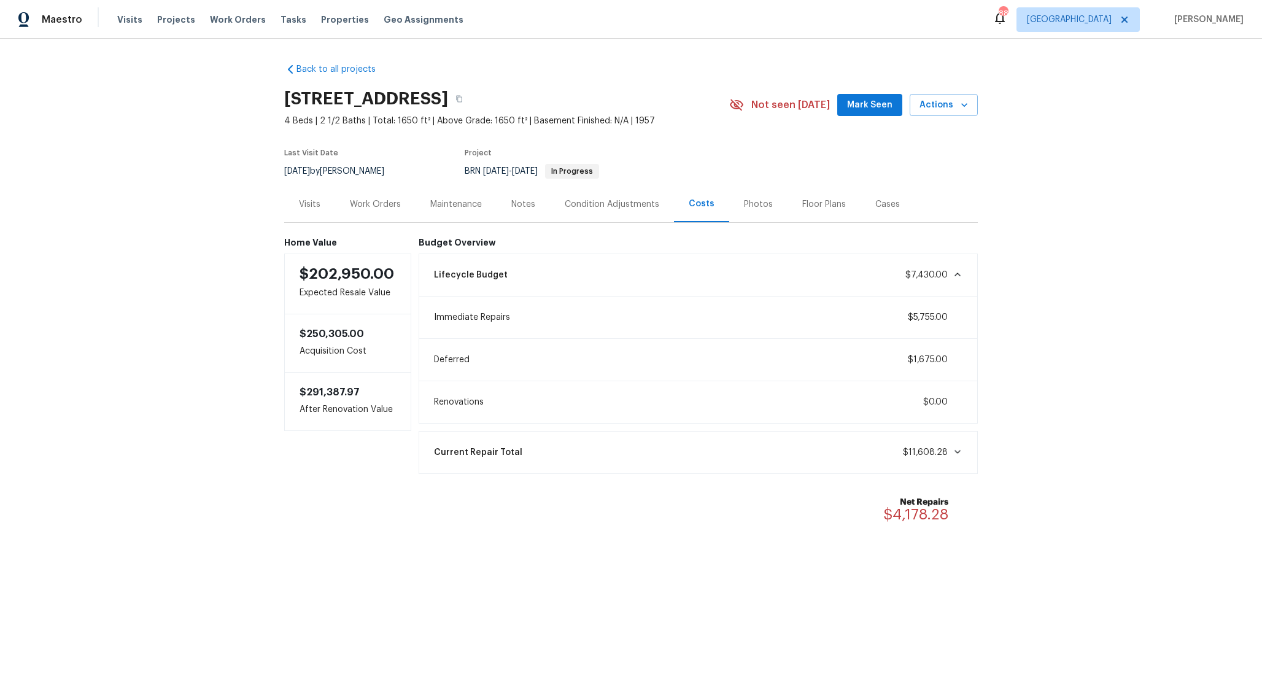
click at [805, 317] on span "$5,755.00" at bounding box center [928, 317] width 40 height 9
click at [599, 203] on div "Condition Adjustments" at bounding box center [612, 204] width 95 height 12
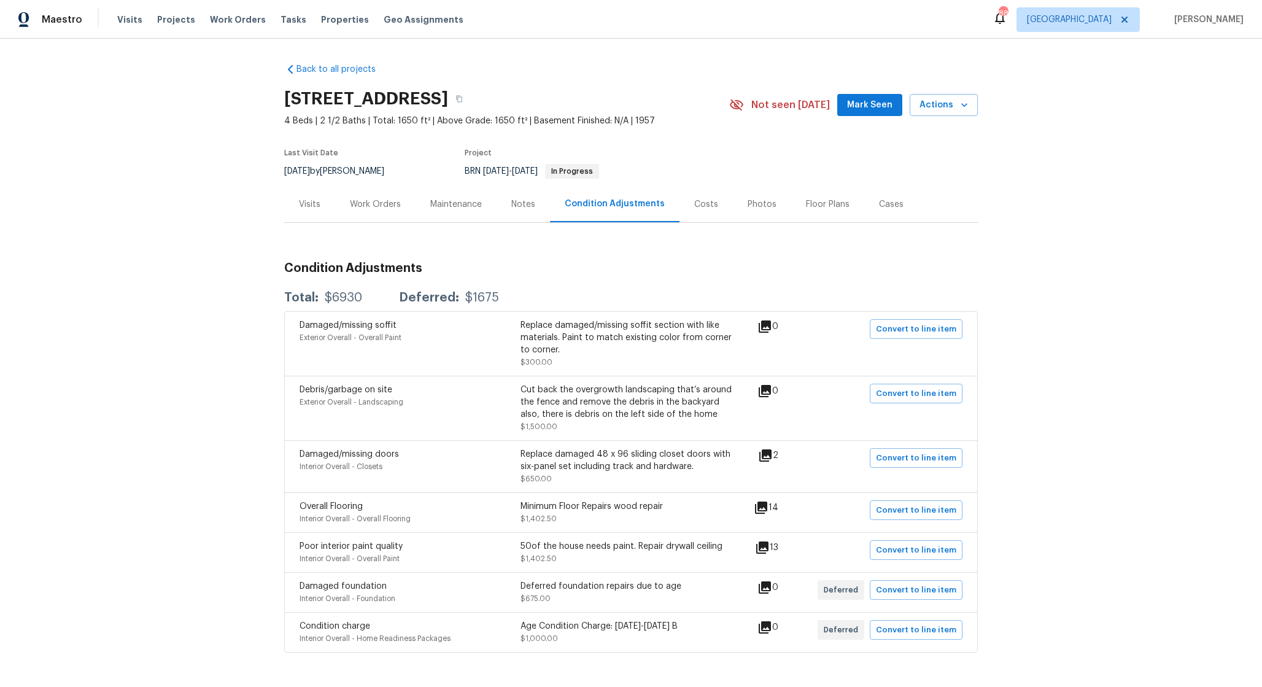
click at [707, 198] on div "Costs" at bounding box center [706, 204] width 24 height 12
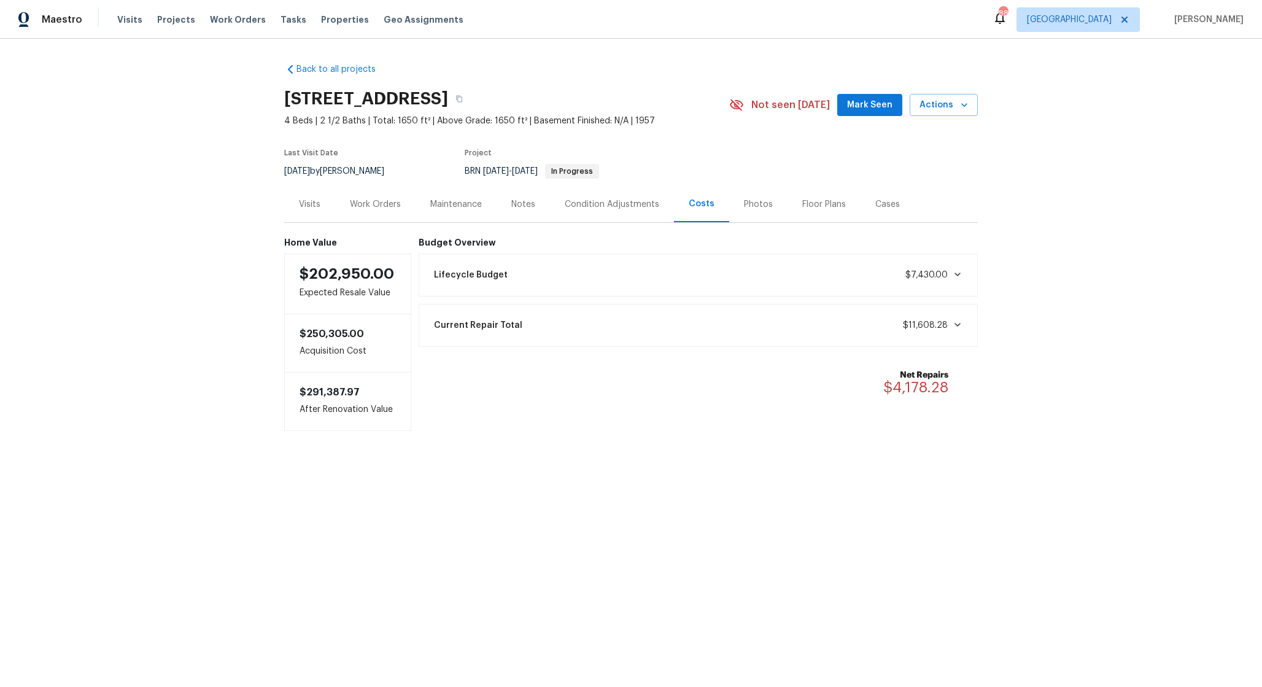
click at [612, 199] on div "Condition Adjustments" at bounding box center [612, 204] width 95 height 12
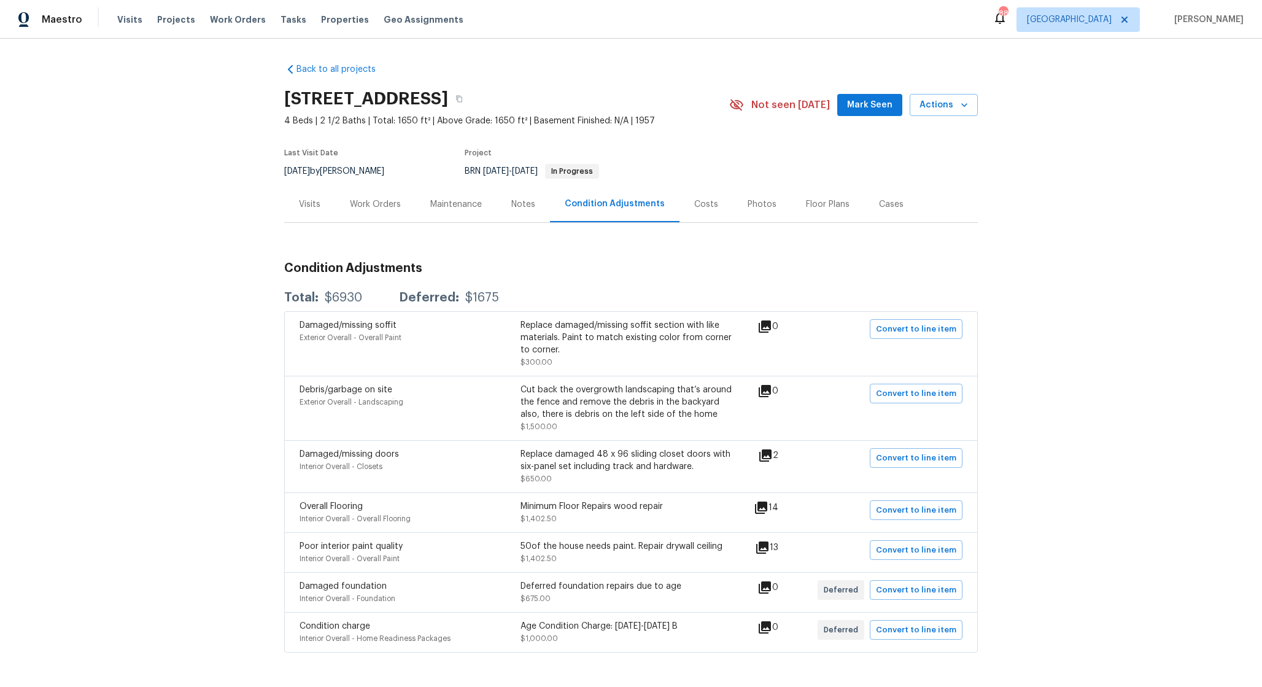
click at [348, 298] on div "$6930" at bounding box center [343, 298] width 37 height 12
click at [340, 298] on div "$6930" at bounding box center [343, 298] width 37 height 12
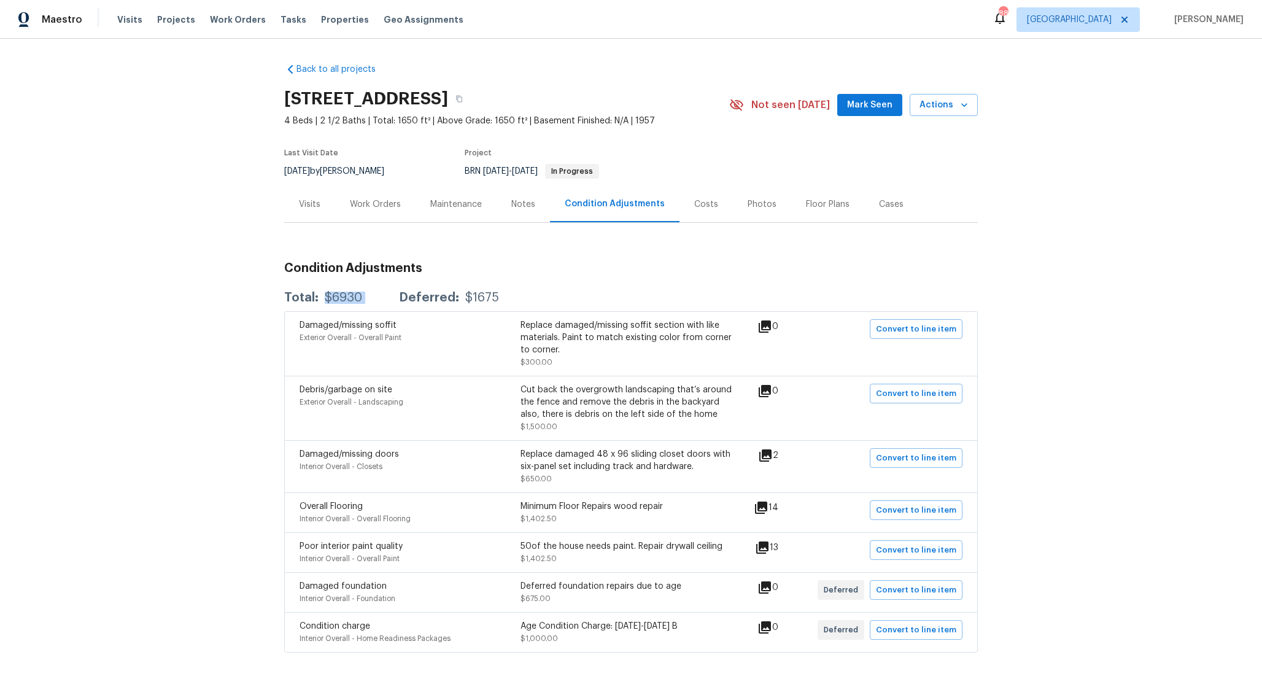
click at [340, 298] on div "$6930" at bounding box center [343, 298] width 37 height 12
click at [325, 298] on div "$6930" at bounding box center [343, 298] width 37 height 12
drag, startPoint x: 325, startPoint y: 298, endPoint x: 364, endPoint y: 299, distance: 39.3
click at [364, 299] on div "Total: $6930 Deferred: $1675" at bounding box center [391, 298] width 215 height 12
click at [332, 301] on div "$6930" at bounding box center [343, 298] width 37 height 12
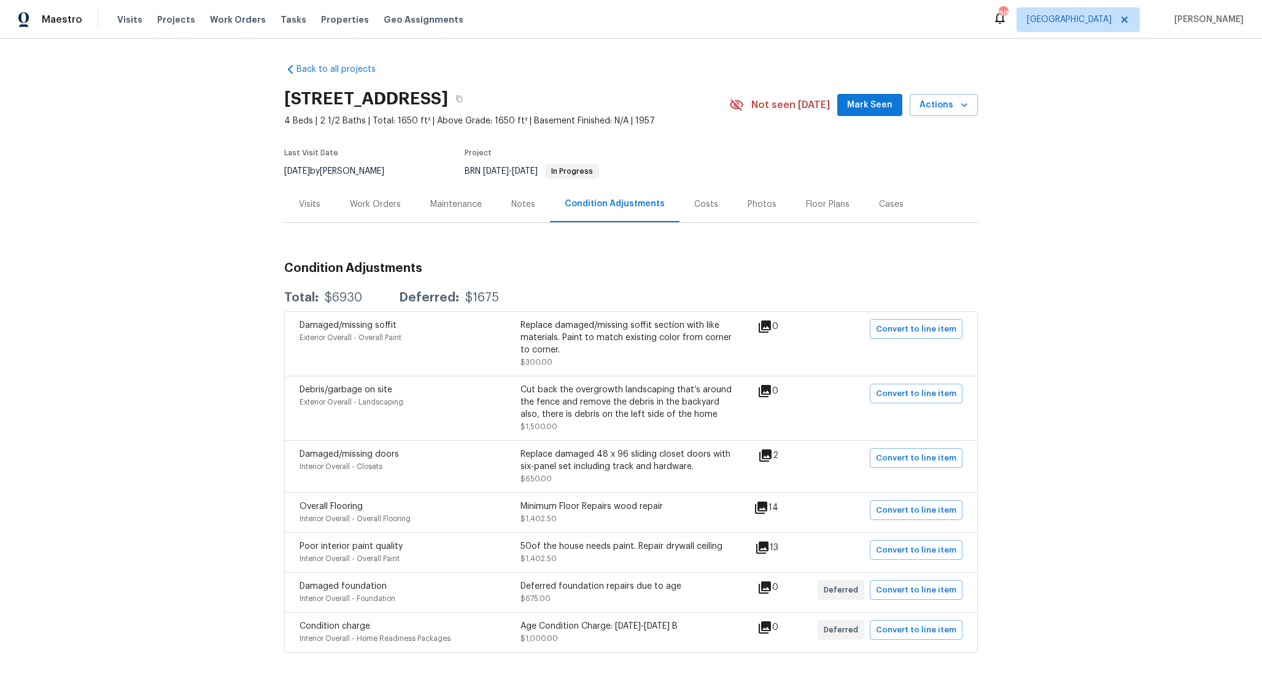
click at [332, 301] on div "$6930" at bounding box center [343, 298] width 37 height 12
click at [343, 298] on div "$6930" at bounding box center [343, 298] width 37 height 12
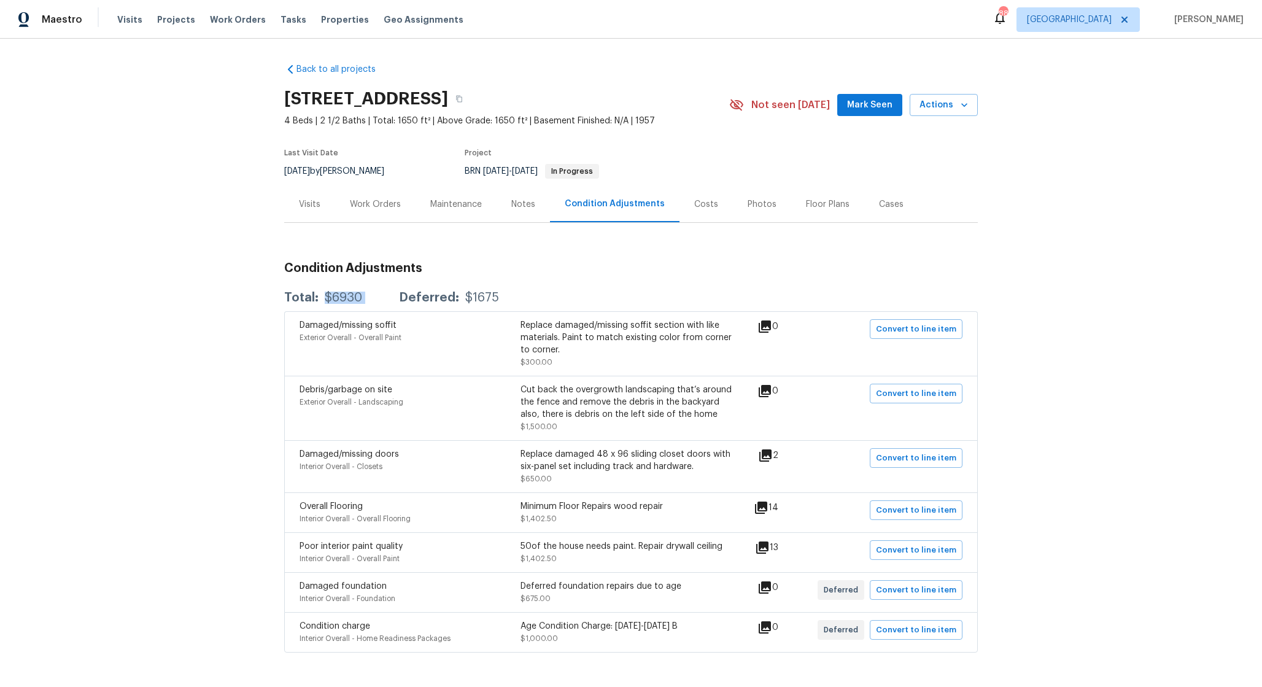
click at [333, 297] on div "$6930" at bounding box center [343, 298] width 37 height 12
click at [520, 257] on div "Condition Adjustments Total: $6930 Deferred: $1675 Damaged/missing soffit Exter…" at bounding box center [631, 452] width 694 height 400
click at [448, 99] on h2 "[STREET_ADDRESS]" at bounding box center [366, 99] width 164 height 12
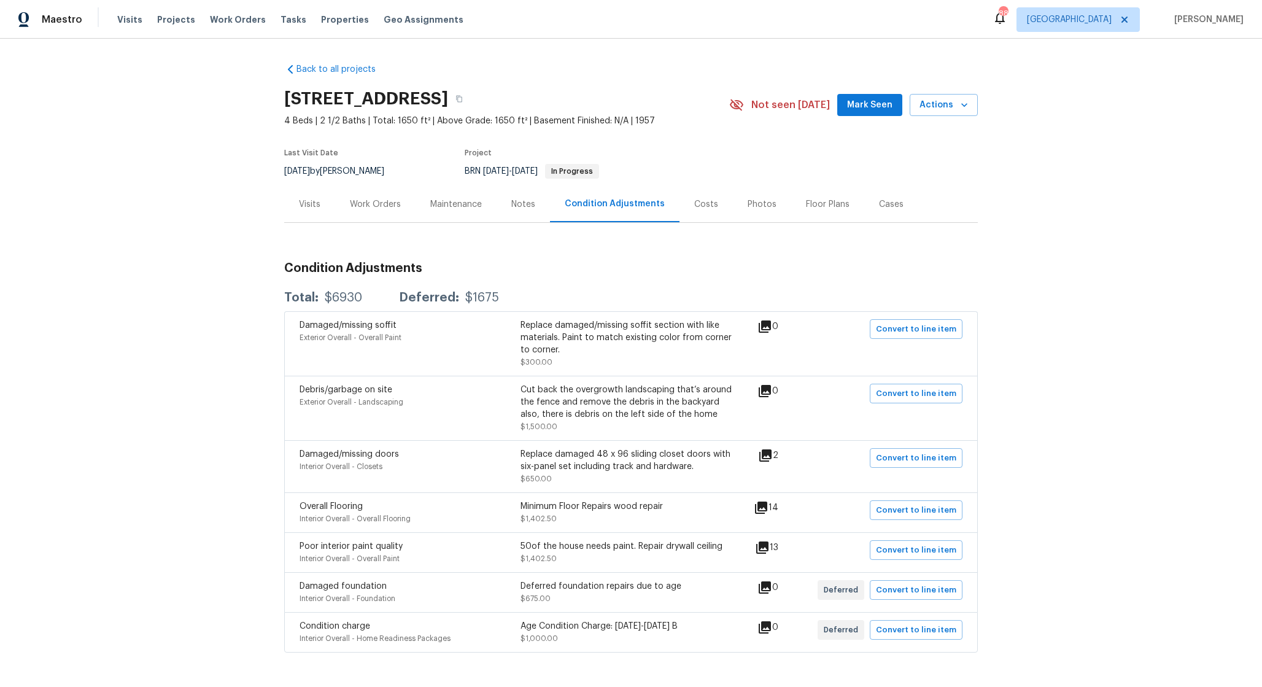
click at [448, 99] on h2 "[STREET_ADDRESS]" at bounding box center [366, 99] width 164 height 12
click at [578, 62] on div "Back to all projects 3516 Tulip Dr, Decatur, GA 30032 4 Beds | 2 1/2 Baths | To…" at bounding box center [631, 352] width 694 height 599
click at [462, 96] on icon "button" at bounding box center [459, 99] width 6 height 7
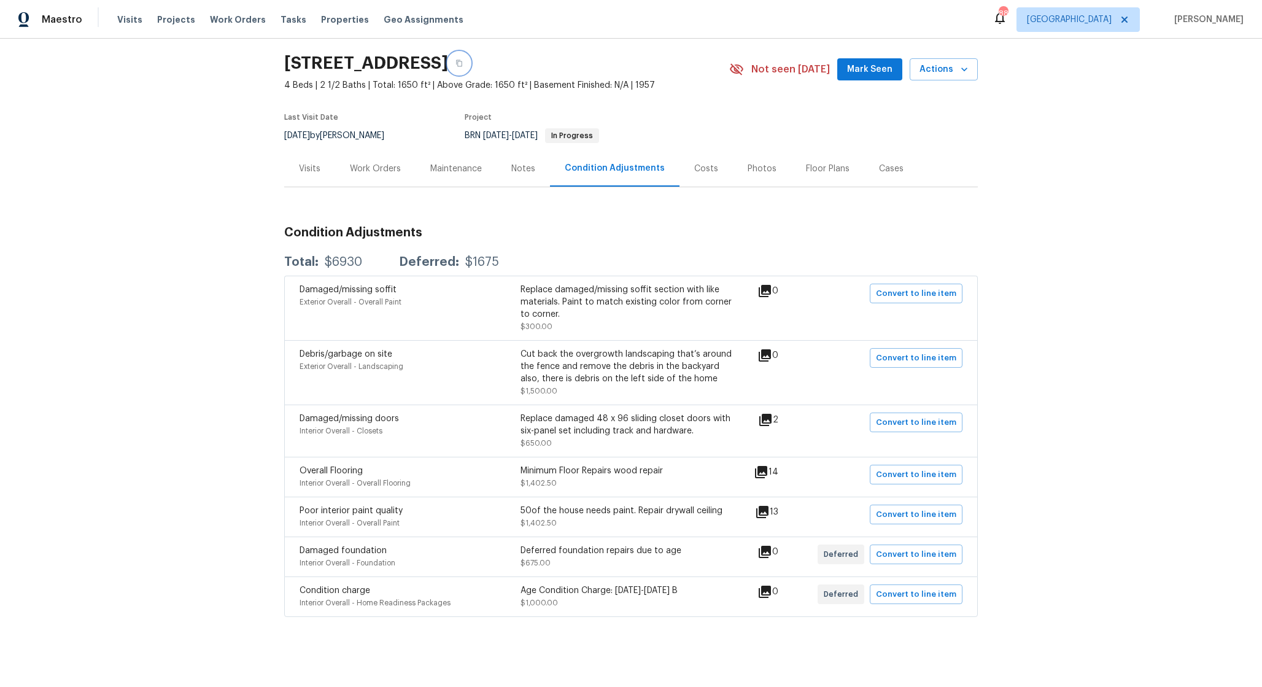
scroll to position [41, 0]
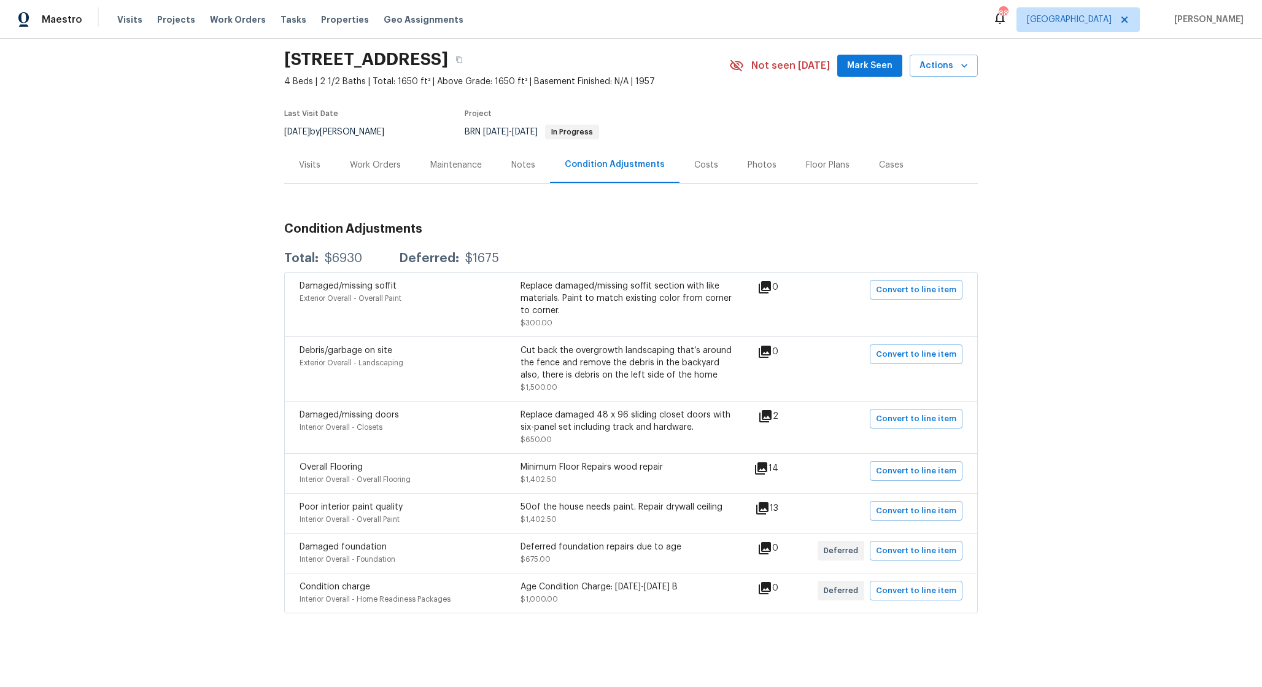
click at [702, 160] on div "Costs" at bounding box center [706, 165] width 24 height 12
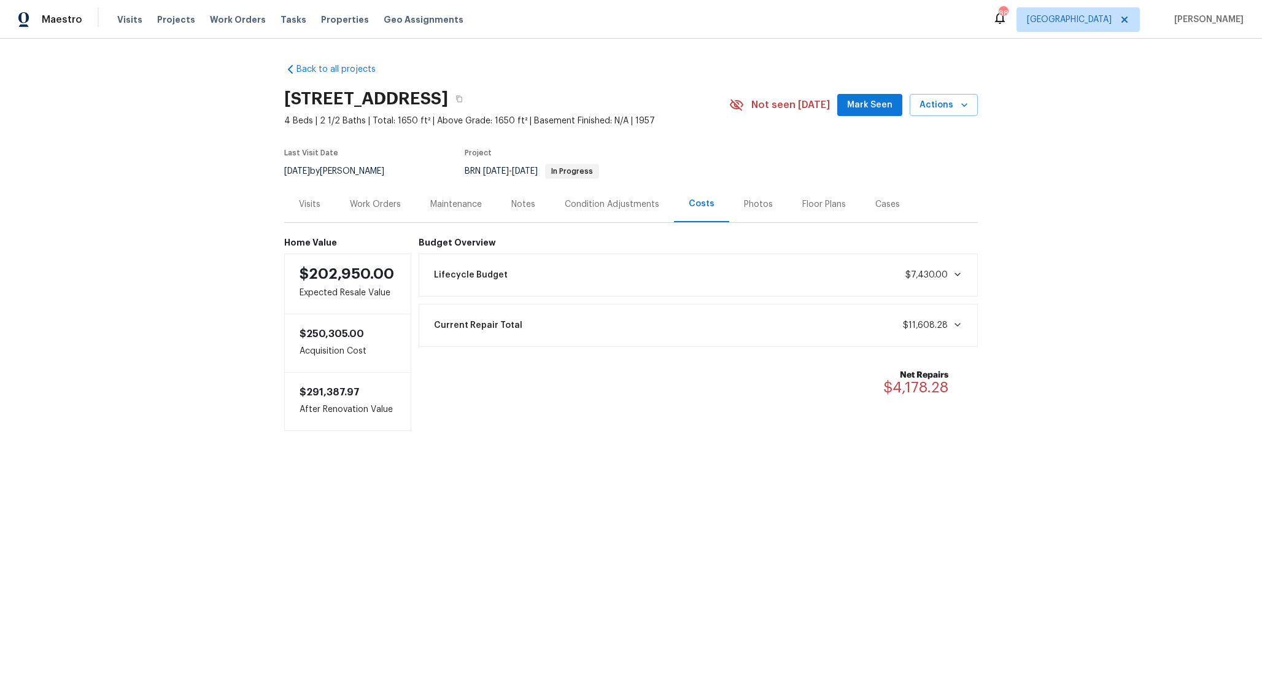
click at [805, 281] on div "Lifecycle Budget $7,430.00" at bounding box center [699, 275] width 544 height 27
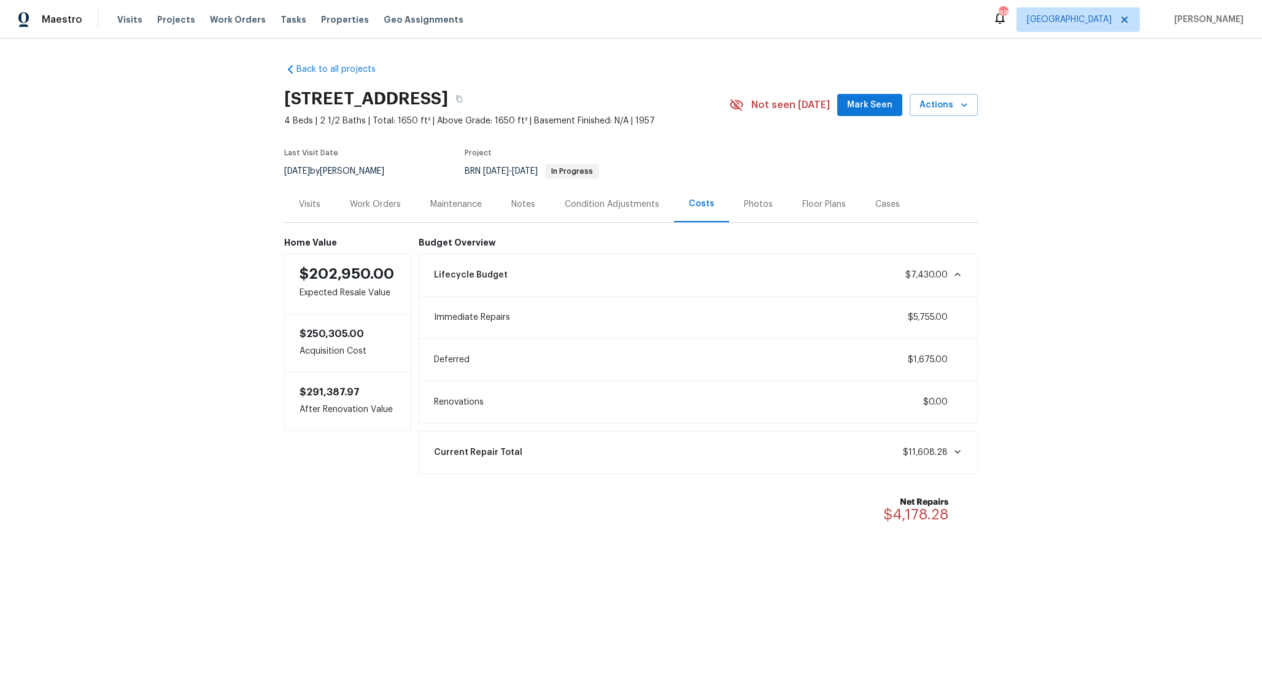
click at [591, 197] on div "Condition Adjustments" at bounding box center [612, 204] width 124 height 36
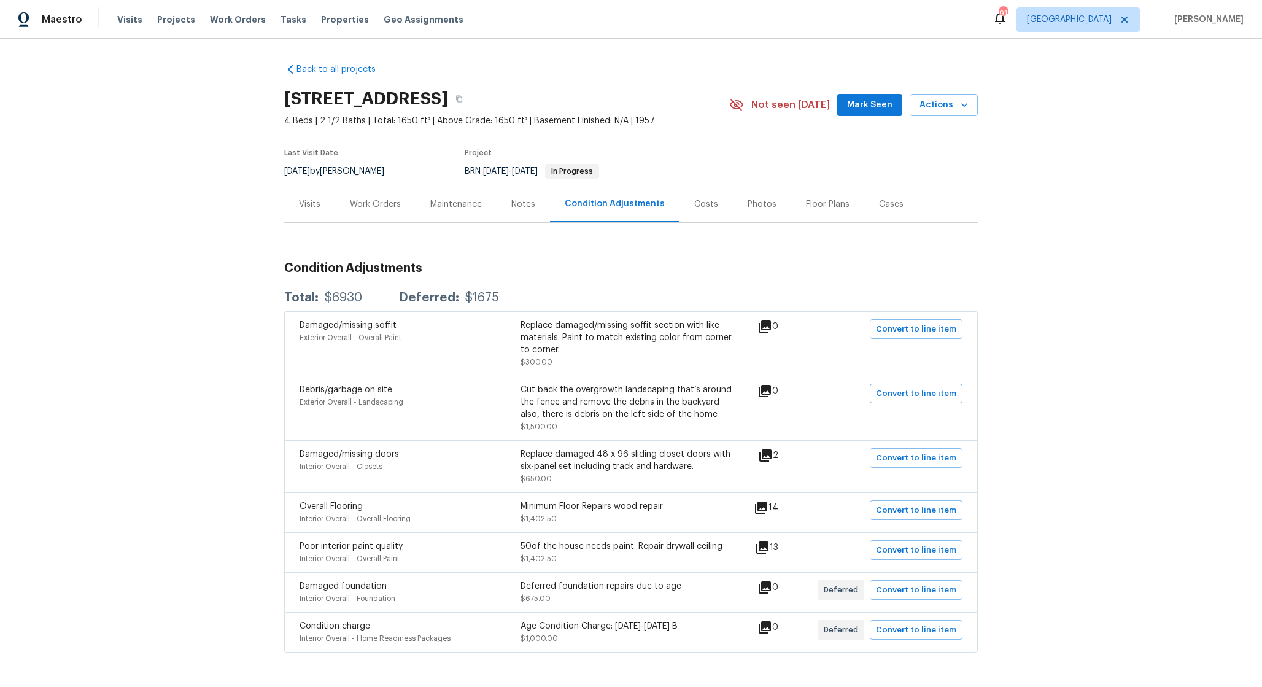
scroll to position [41, 0]
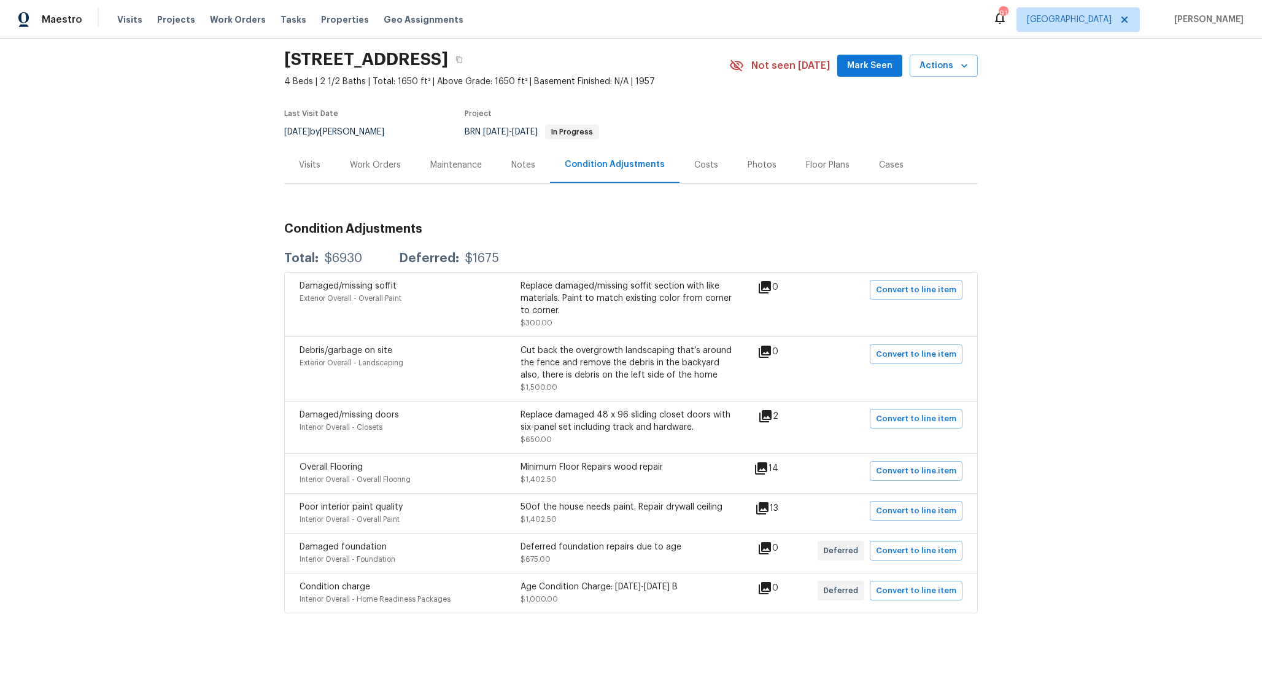
click at [348, 258] on div "$6930" at bounding box center [343, 258] width 37 height 12
click at [497, 225] on h3 "Condition Adjustments" at bounding box center [631, 229] width 694 height 12
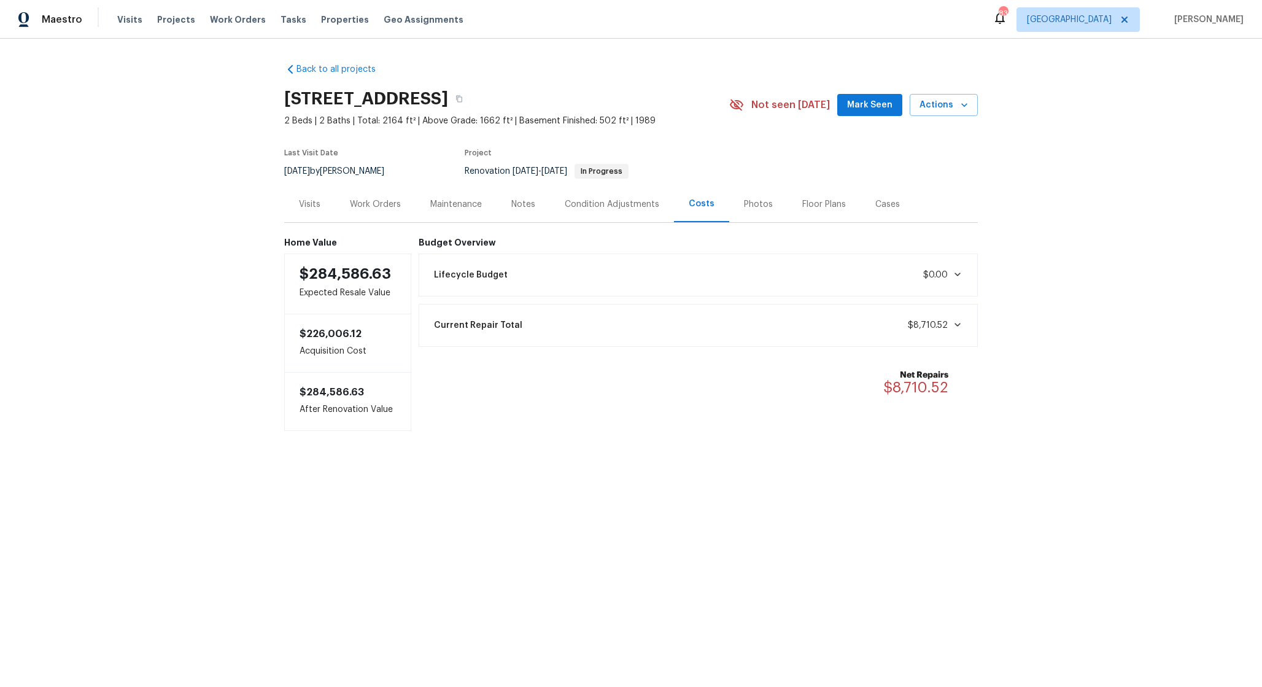
click at [601, 206] on div "Condition Adjustments" at bounding box center [612, 204] width 95 height 12
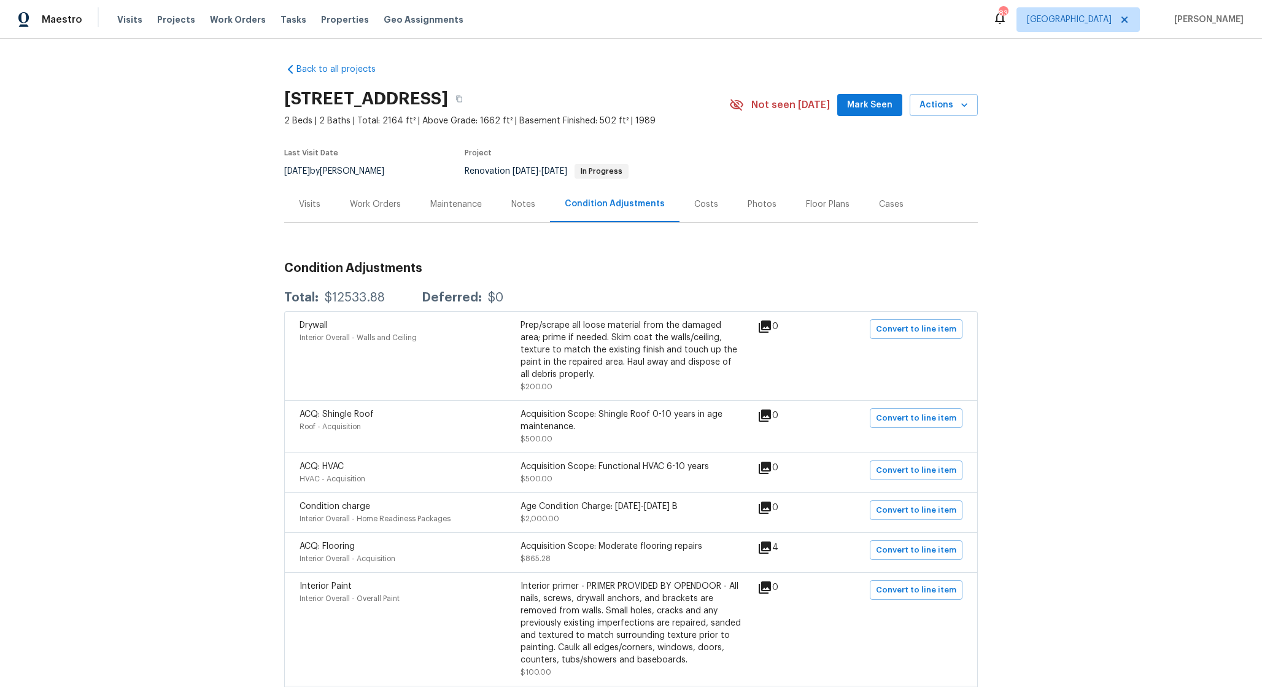
click at [685, 213] on div "Costs" at bounding box center [706, 204] width 53 height 36
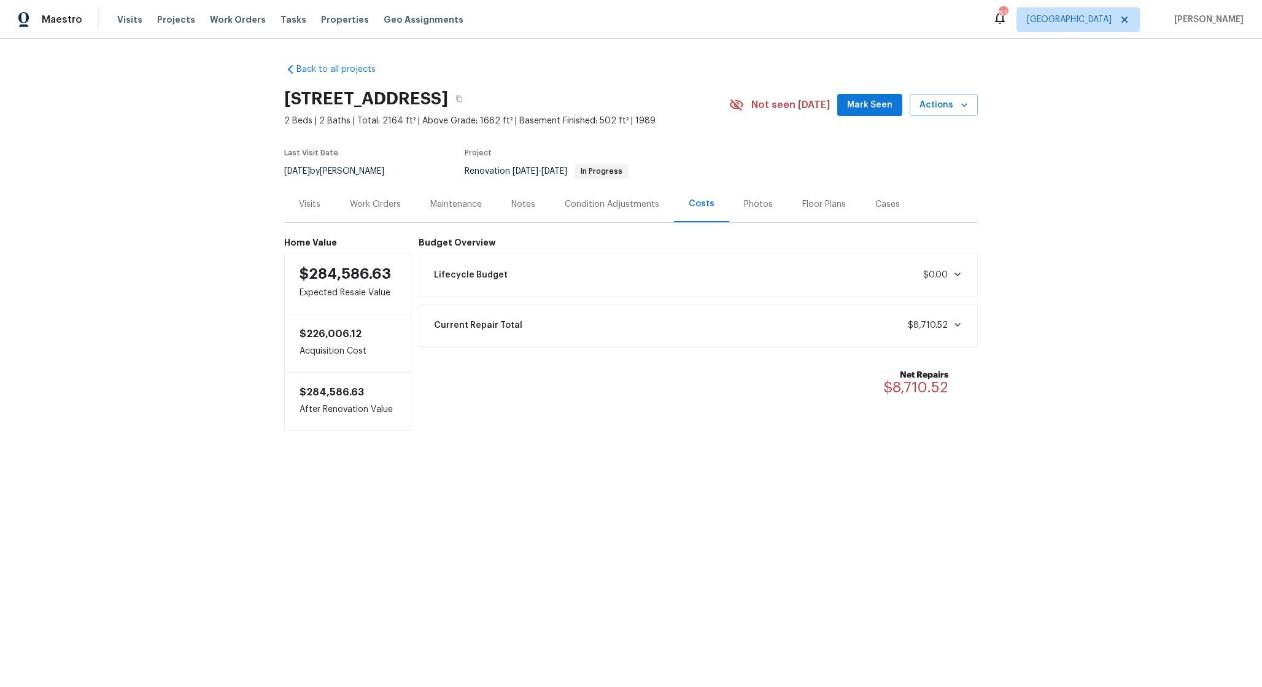
click at [664, 277] on div "Lifecycle Budget $0.00" at bounding box center [699, 275] width 544 height 27
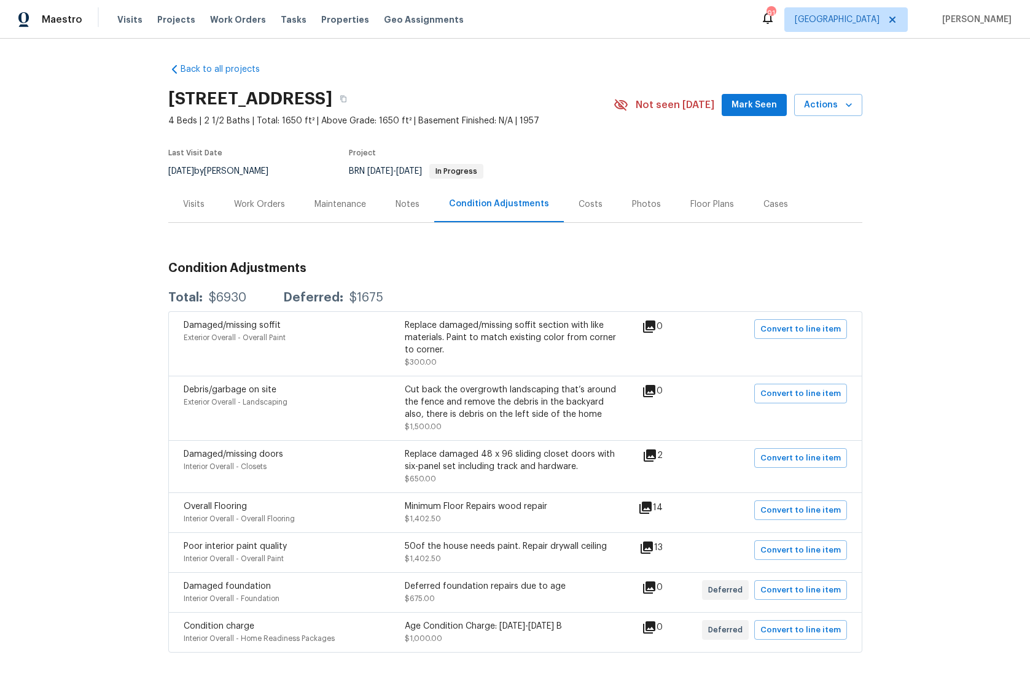
click at [602, 210] on div "Costs" at bounding box center [590, 204] width 53 height 36
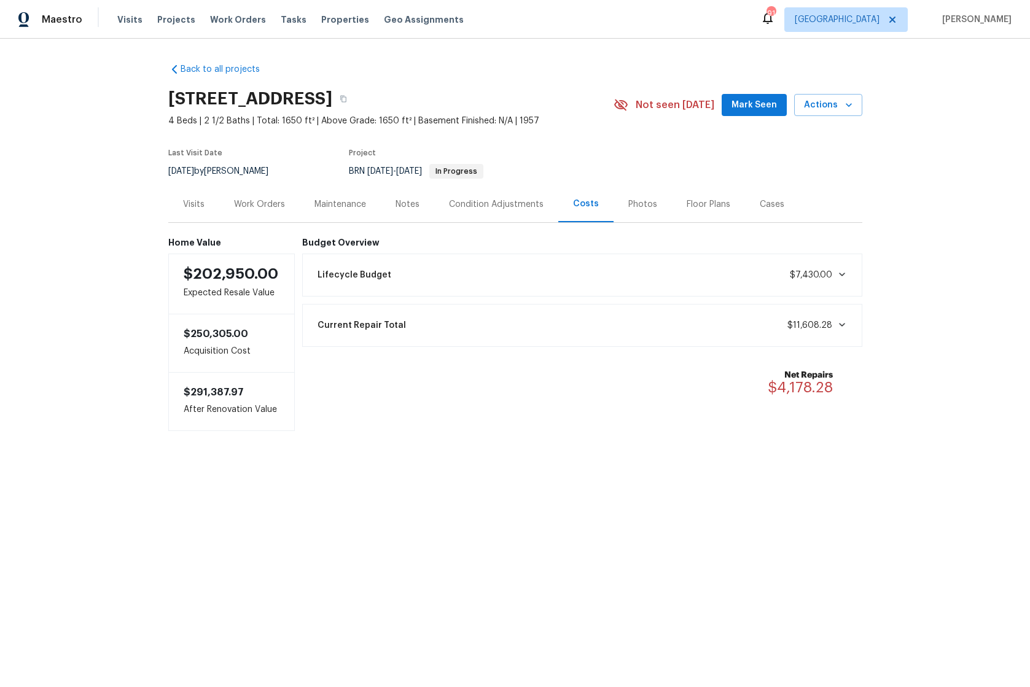
click at [499, 282] on div "Lifecycle Budget $7,430.00" at bounding box center [582, 275] width 544 height 27
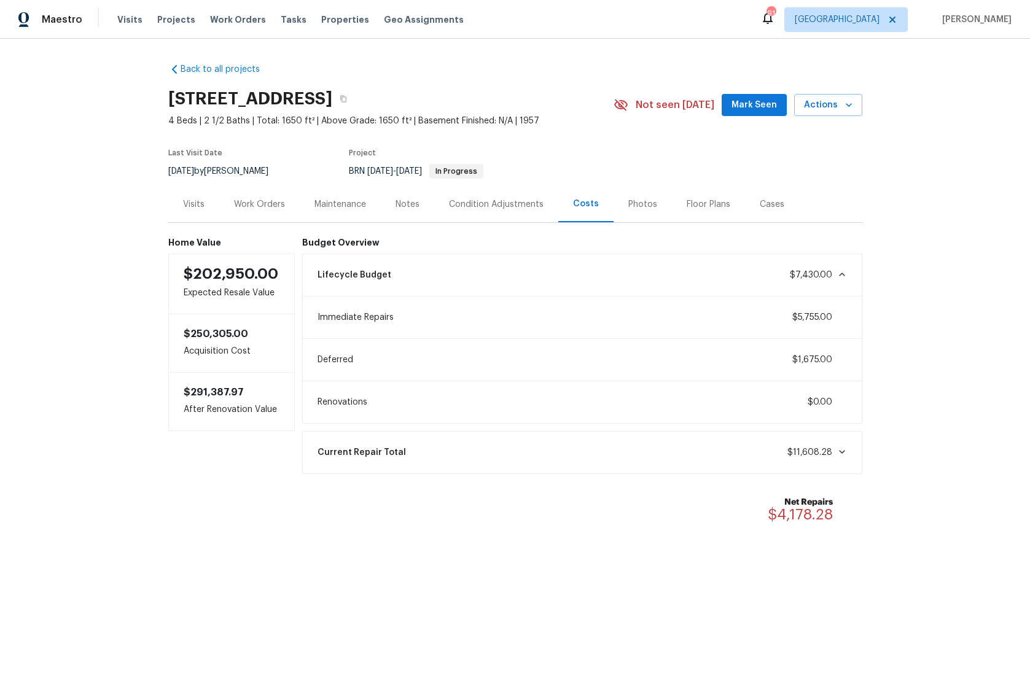
click at [814, 310] on div "Immediate Repairs $5,755.00" at bounding box center [582, 317] width 544 height 27
click at [807, 281] on div "Lifecycle Budget $7,430.00" at bounding box center [582, 275] width 544 height 27
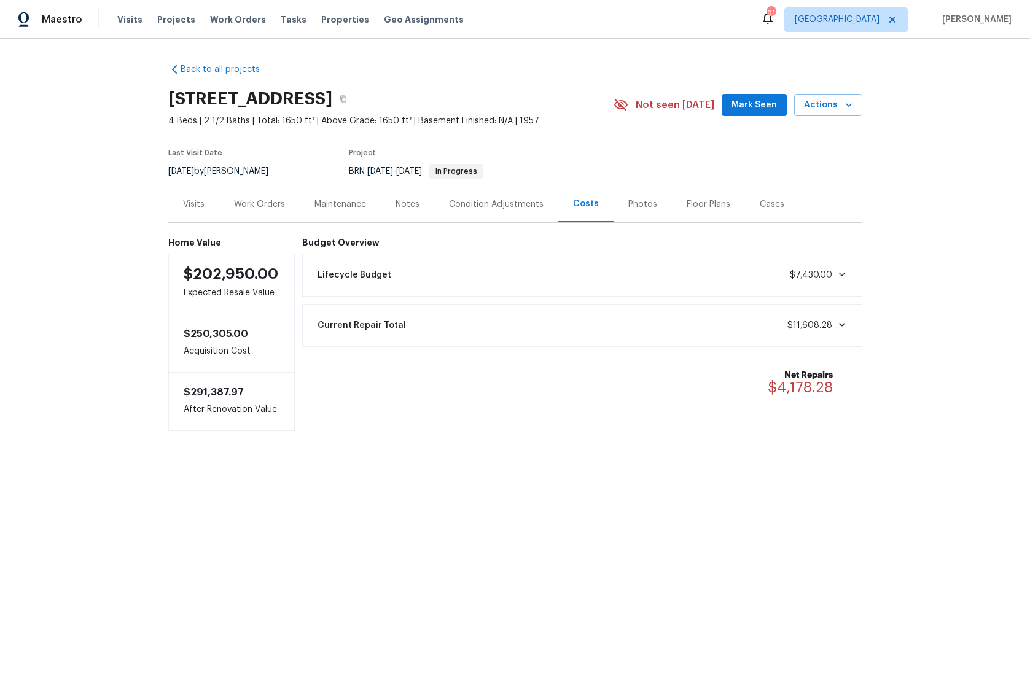
click at [807, 281] on div "Lifecycle Budget $7,430.00" at bounding box center [582, 275] width 544 height 27
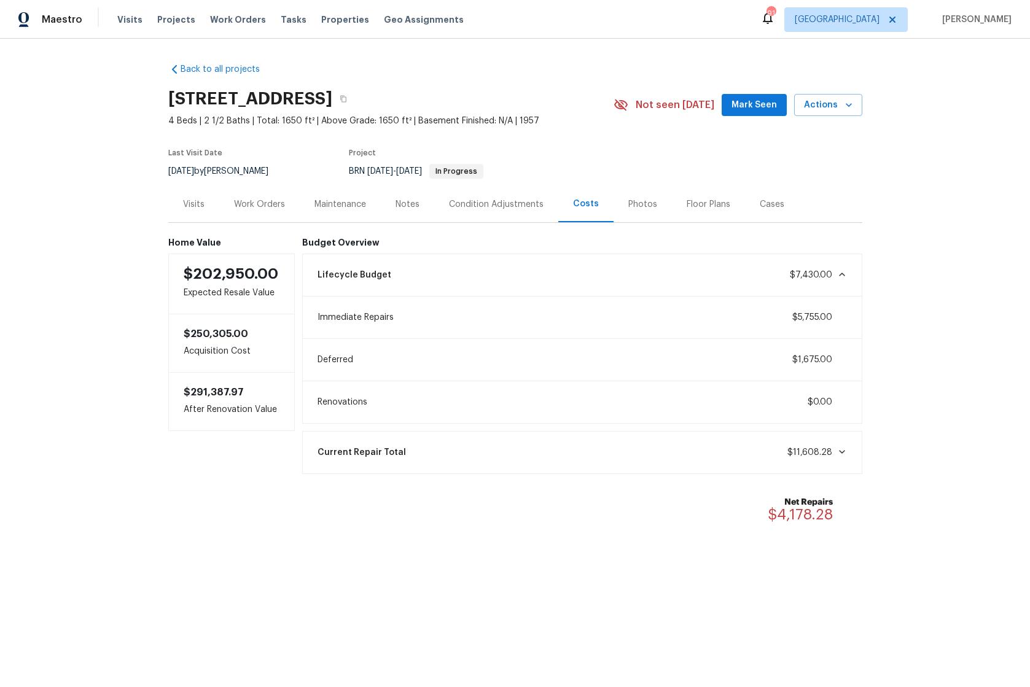
click at [562, 541] on div "Back to all projects 3516 Tulip Dr, Decatur, GA 30032 4 Beds | 2 1/2 Baths | To…" at bounding box center [515, 325] width 1030 height 573
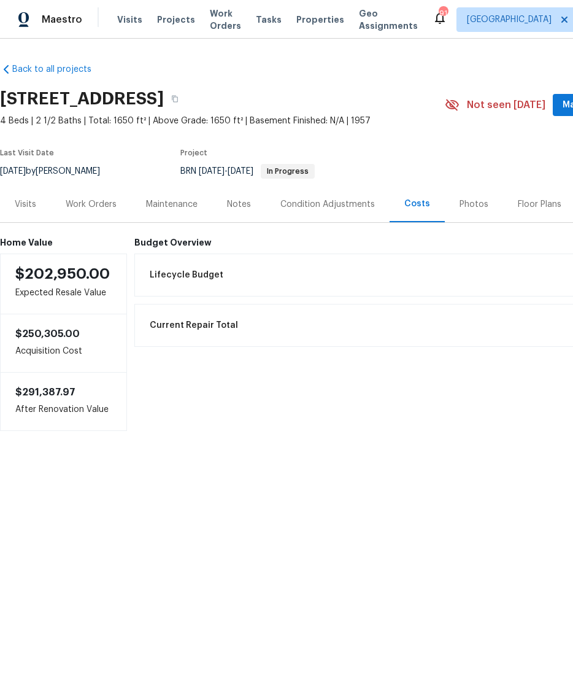
click at [206, 289] on div "Lifecycle Budget $7,430.00" at bounding box center [414, 275] width 560 height 43
click at [221, 269] on div "Lifecycle Budget $7,430.00" at bounding box center [414, 275] width 544 height 27
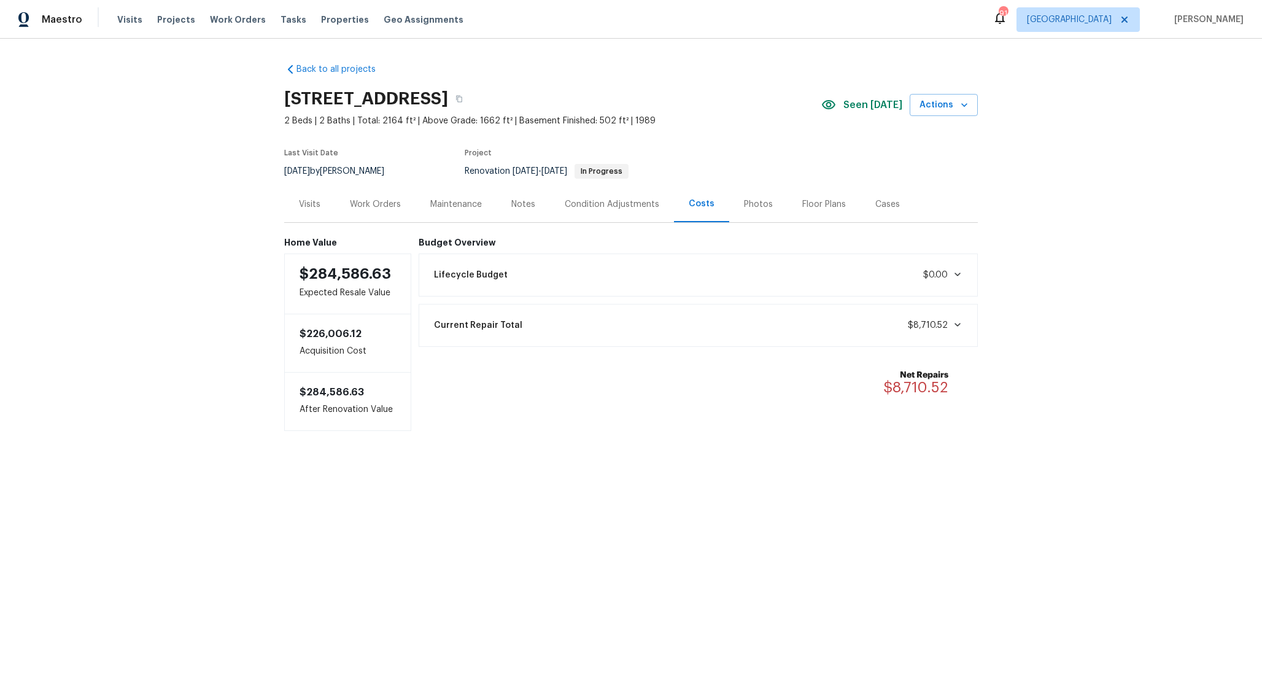
click at [817, 282] on div "Lifecycle Budget $0.00" at bounding box center [699, 275] width 544 height 27
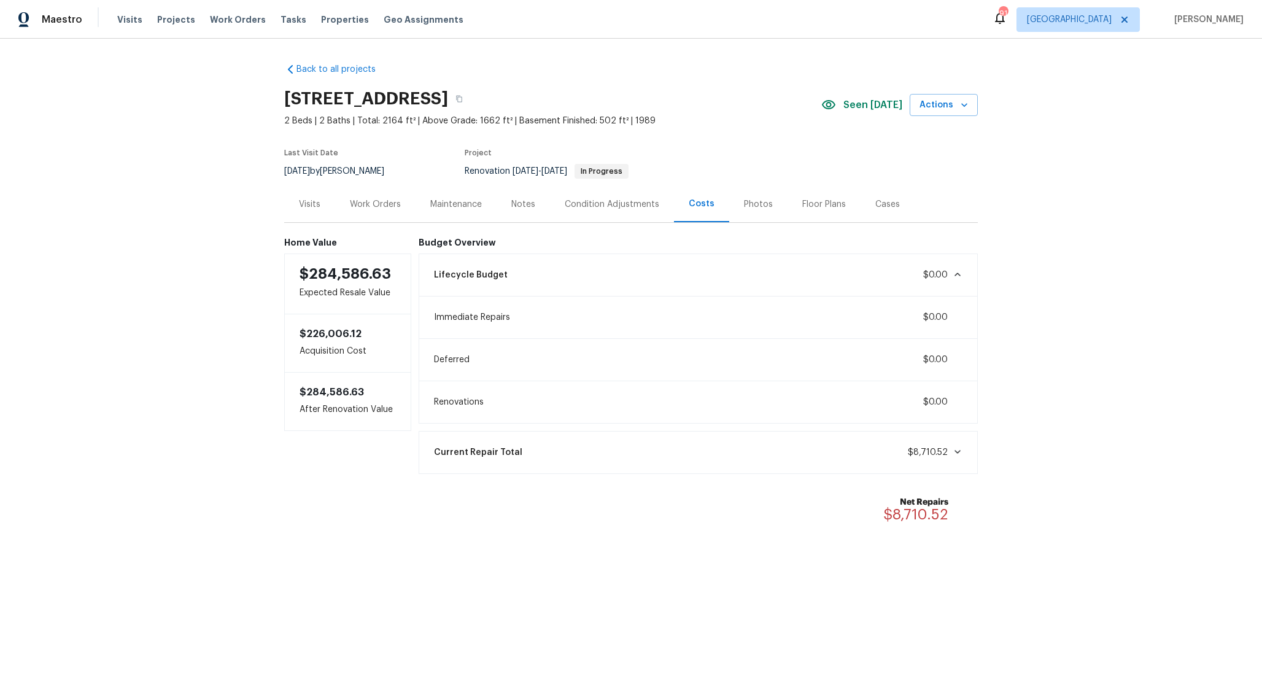
click at [813, 281] on div "Lifecycle Budget $0.00" at bounding box center [699, 275] width 544 height 27
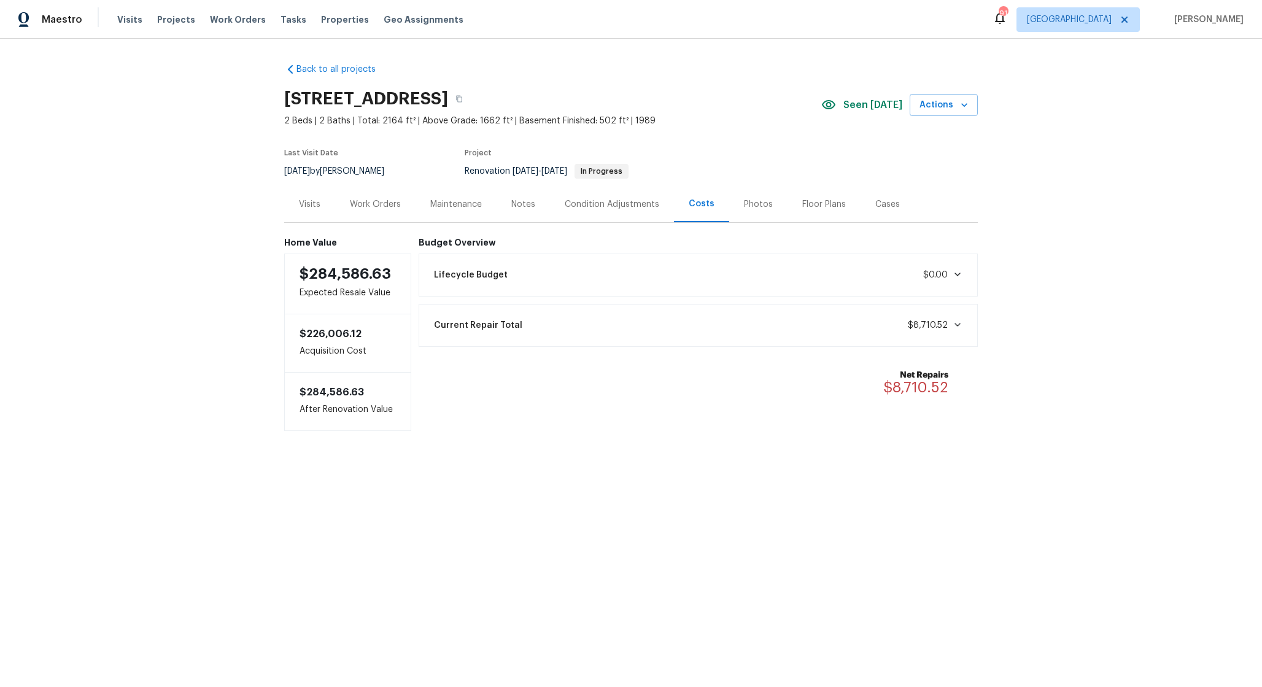
click at [605, 217] on div "Condition Adjustments" at bounding box center [612, 204] width 124 height 36
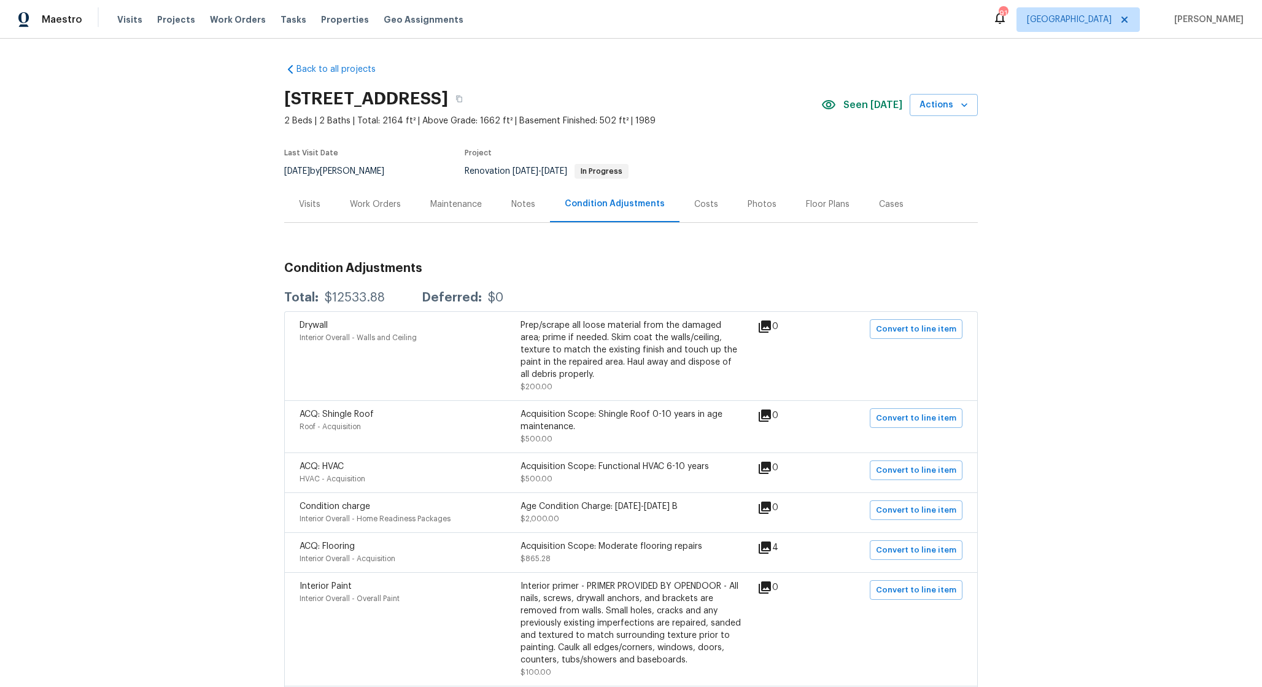
click at [707, 211] on div "Costs" at bounding box center [706, 204] width 53 height 36
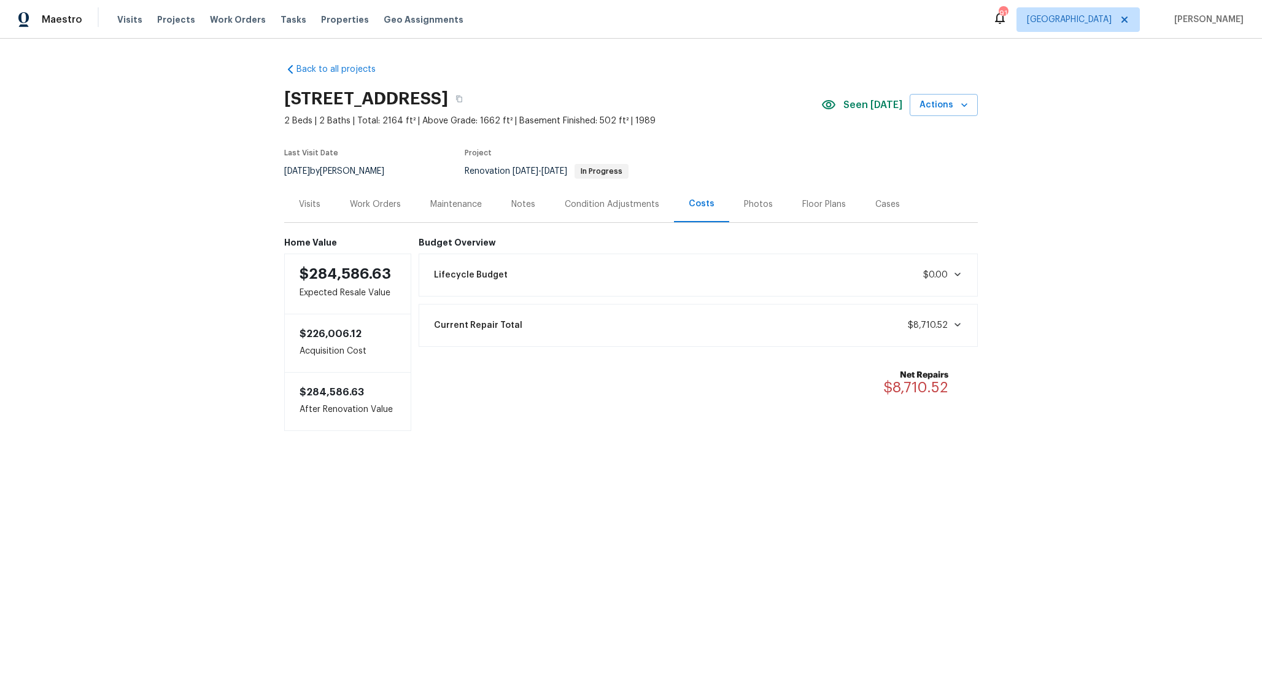
click at [672, 271] on div "Lifecycle Budget $0.00" at bounding box center [699, 275] width 544 height 27
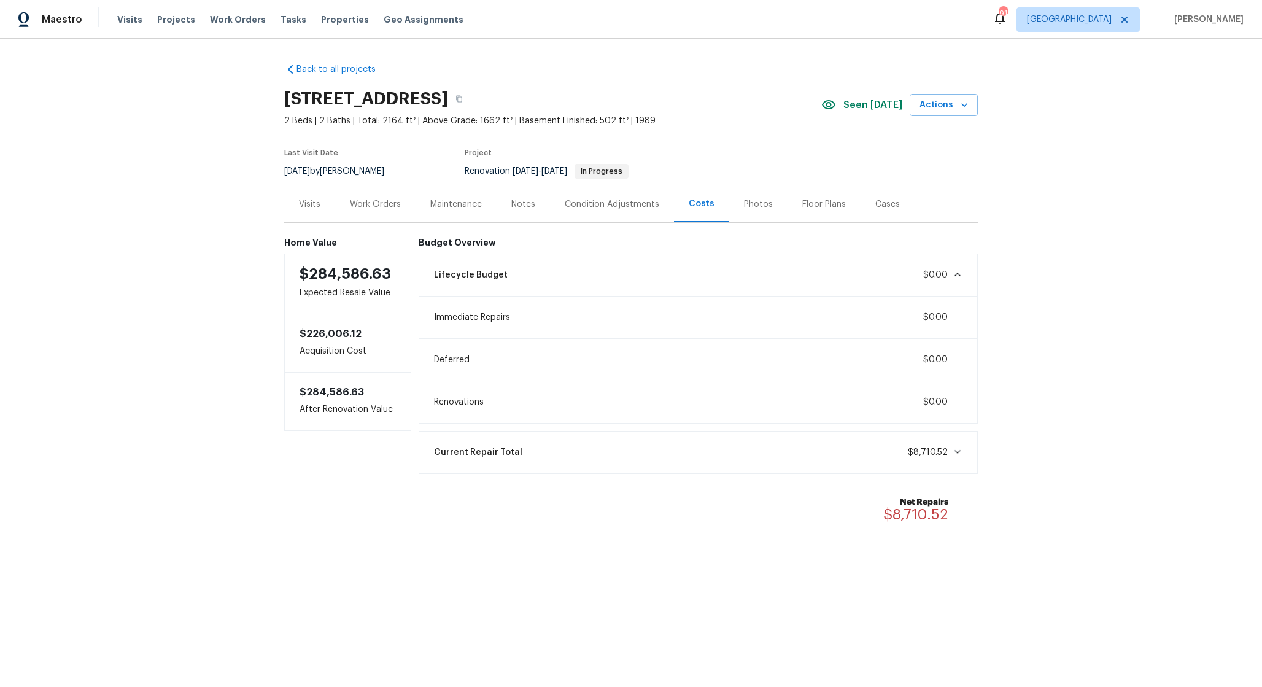
click at [672, 270] on div "Lifecycle Budget $0.00" at bounding box center [699, 275] width 544 height 27
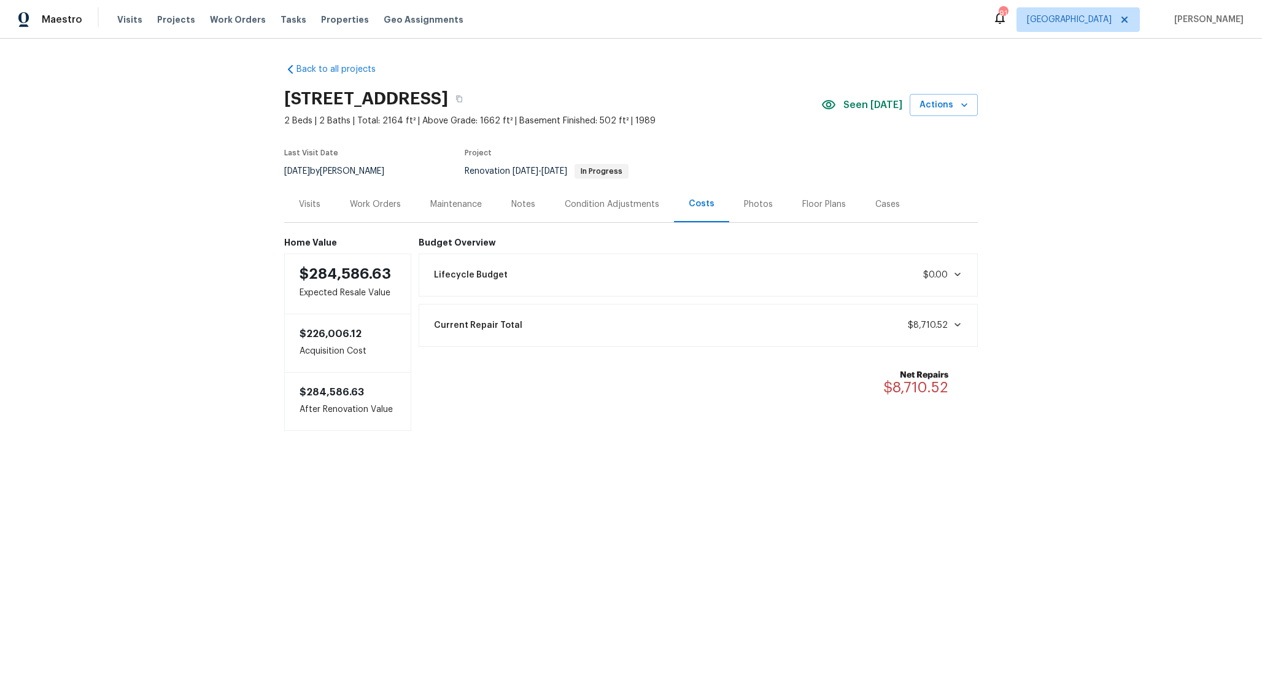
click at [628, 199] on div "Condition Adjustments" at bounding box center [612, 204] width 95 height 12
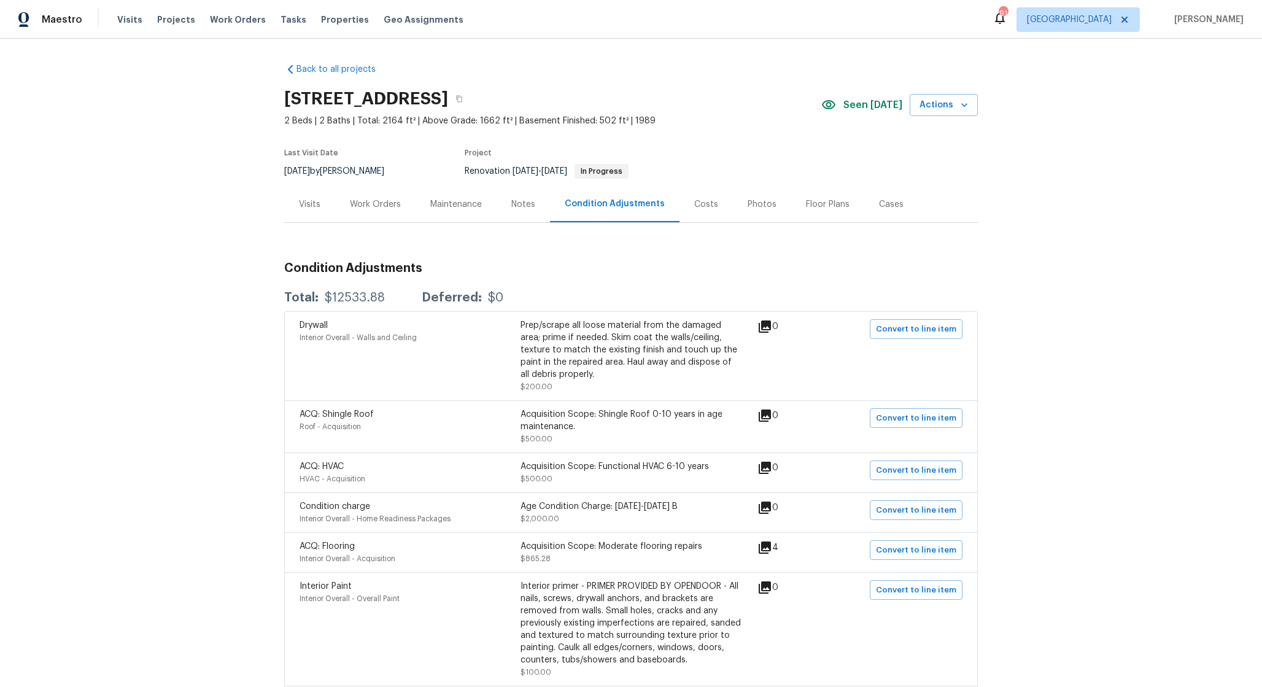
click at [697, 212] on div "Costs" at bounding box center [706, 204] width 53 height 36
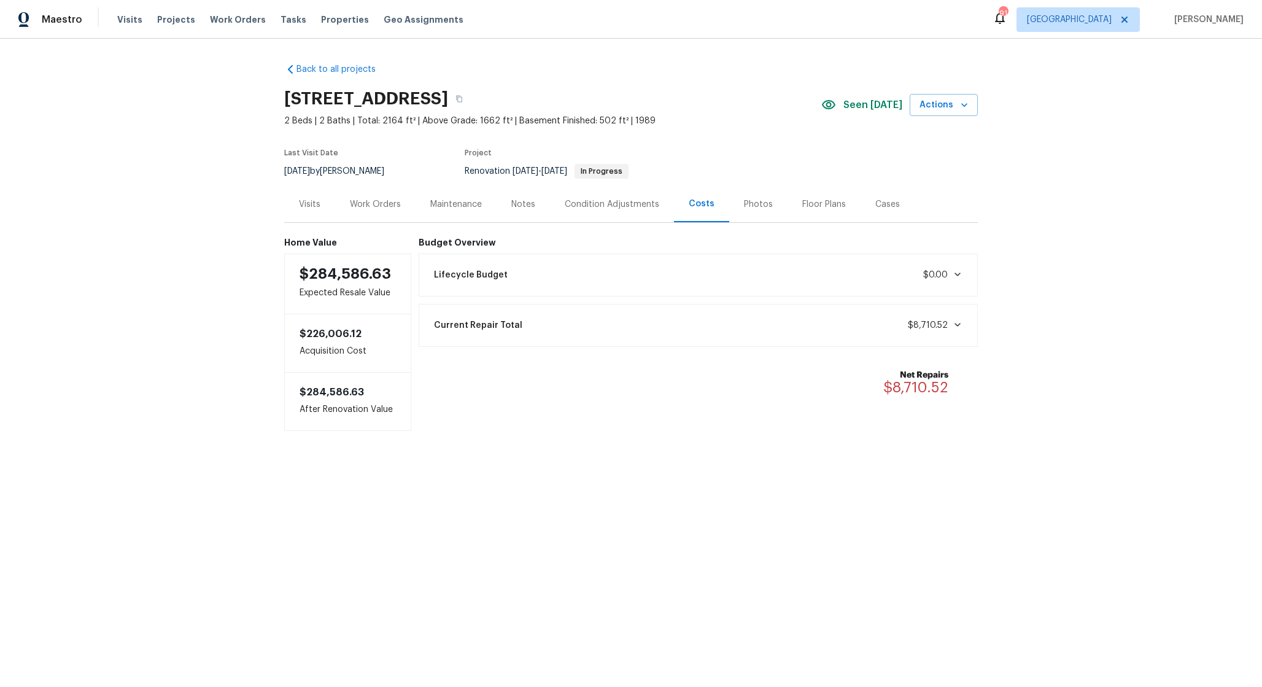
click at [646, 201] on div "Condition Adjustments" at bounding box center [612, 204] width 95 height 12
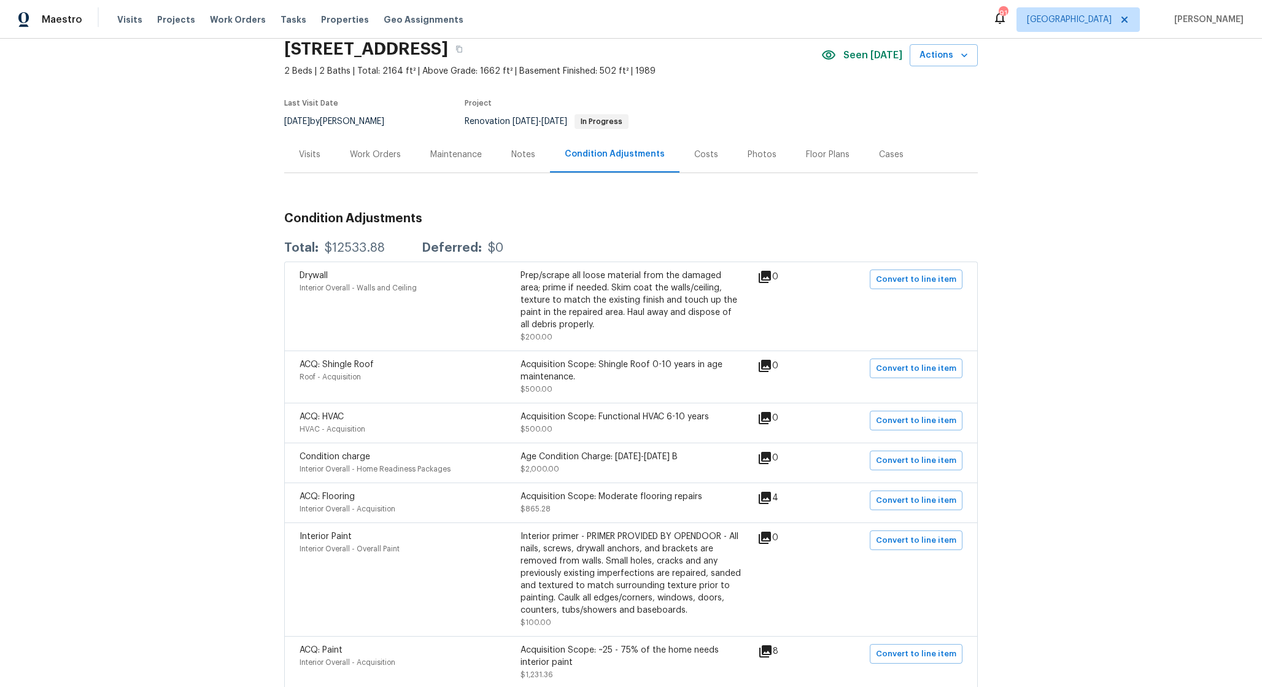
scroll to position [9, 0]
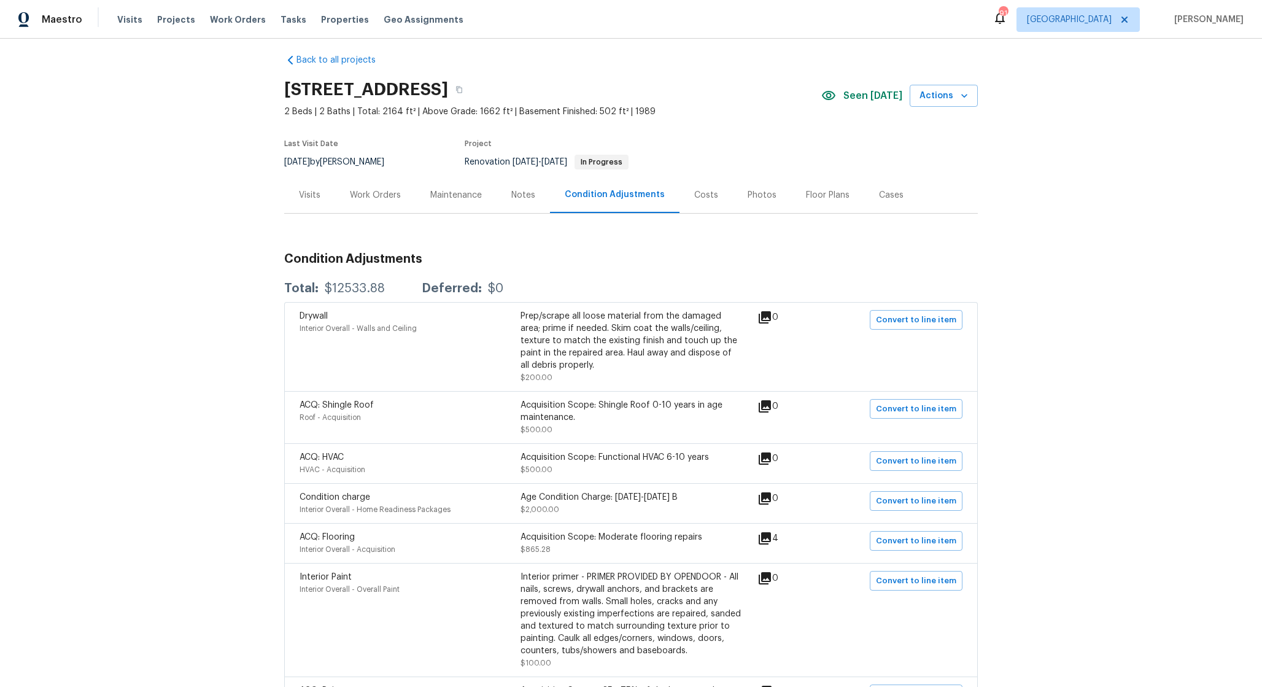
click at [701, 193] on div "Costs" at bounding box center [706, 195] width 24 height 12
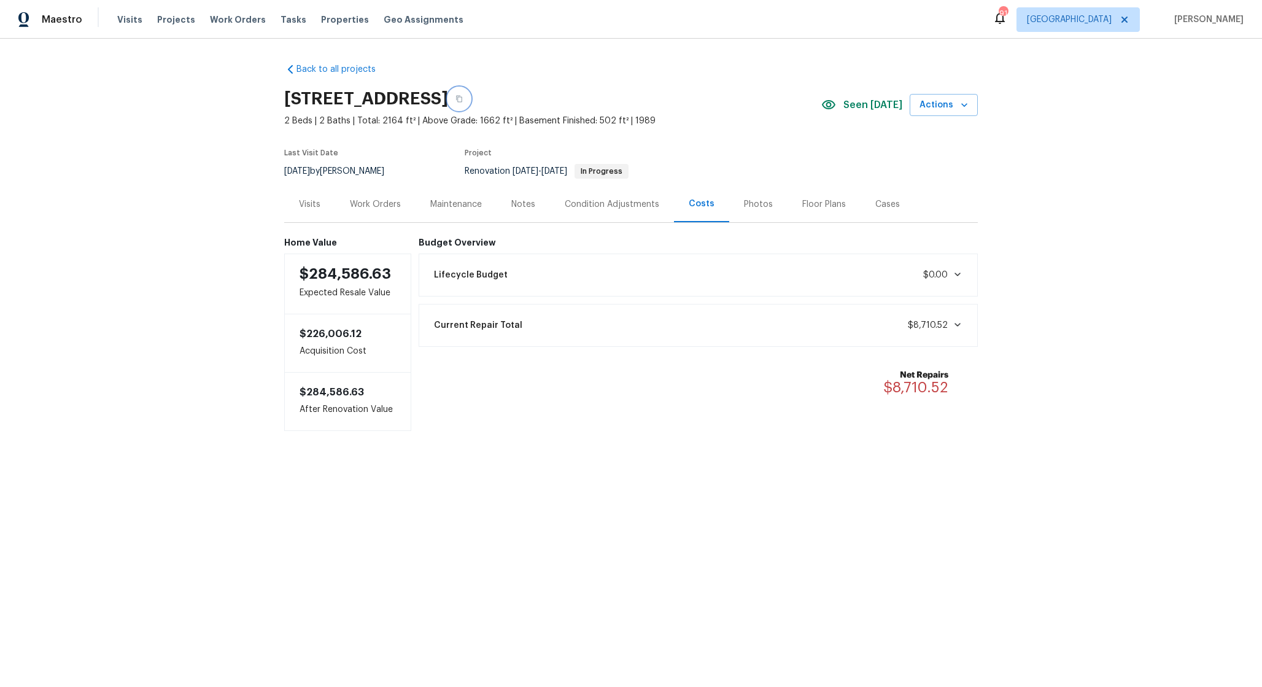
click at [462, 99] on icon "button" at bounding box center [459, 99] width 6 height 7
click at [600, 199] on div "Condition Adjustments" at bounding box center [612, 204] width 95 height 12
